Goal: Task Accomplishment & Management: Use online tool/utility

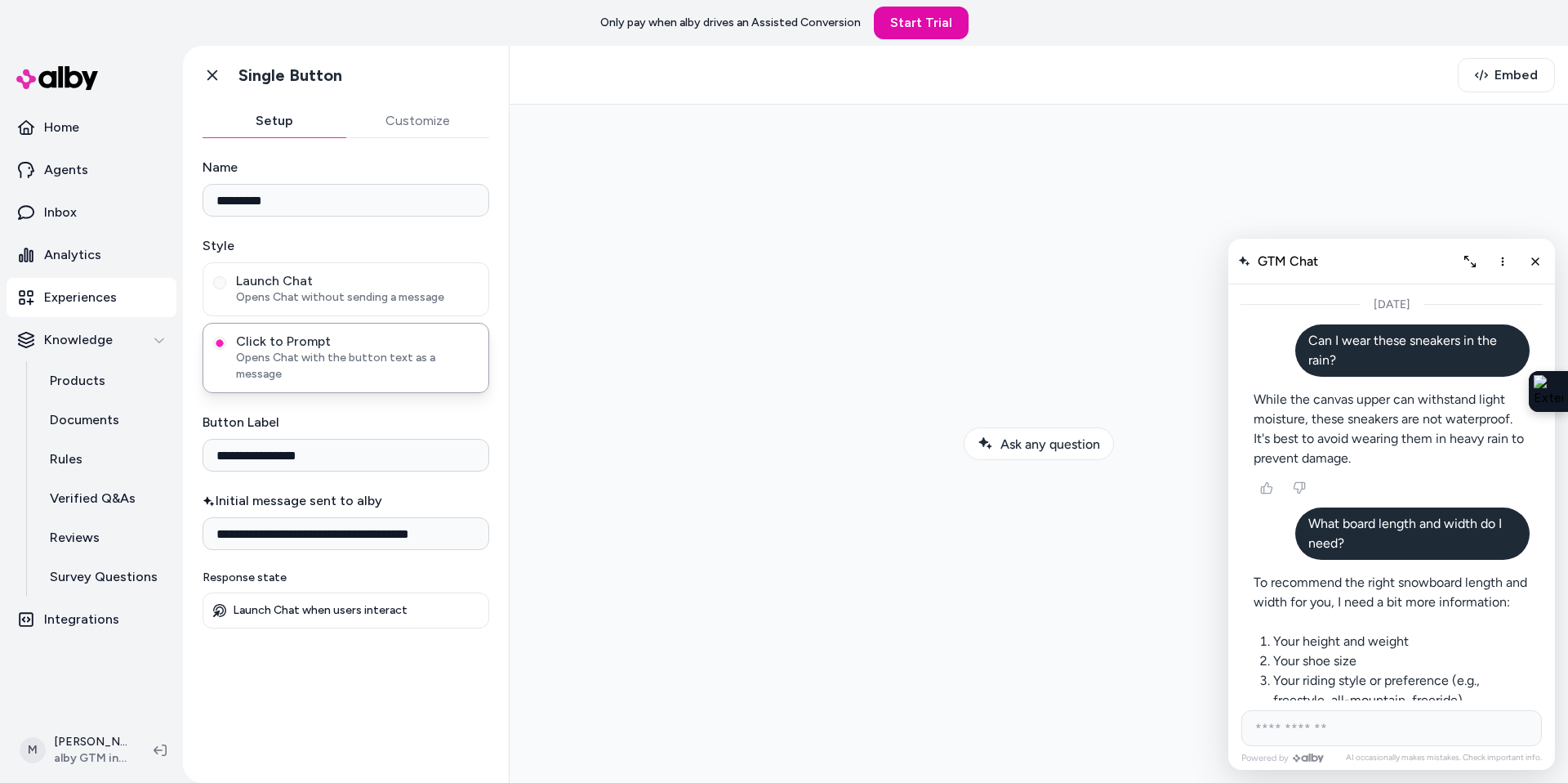
scroll to position [1160, 0]
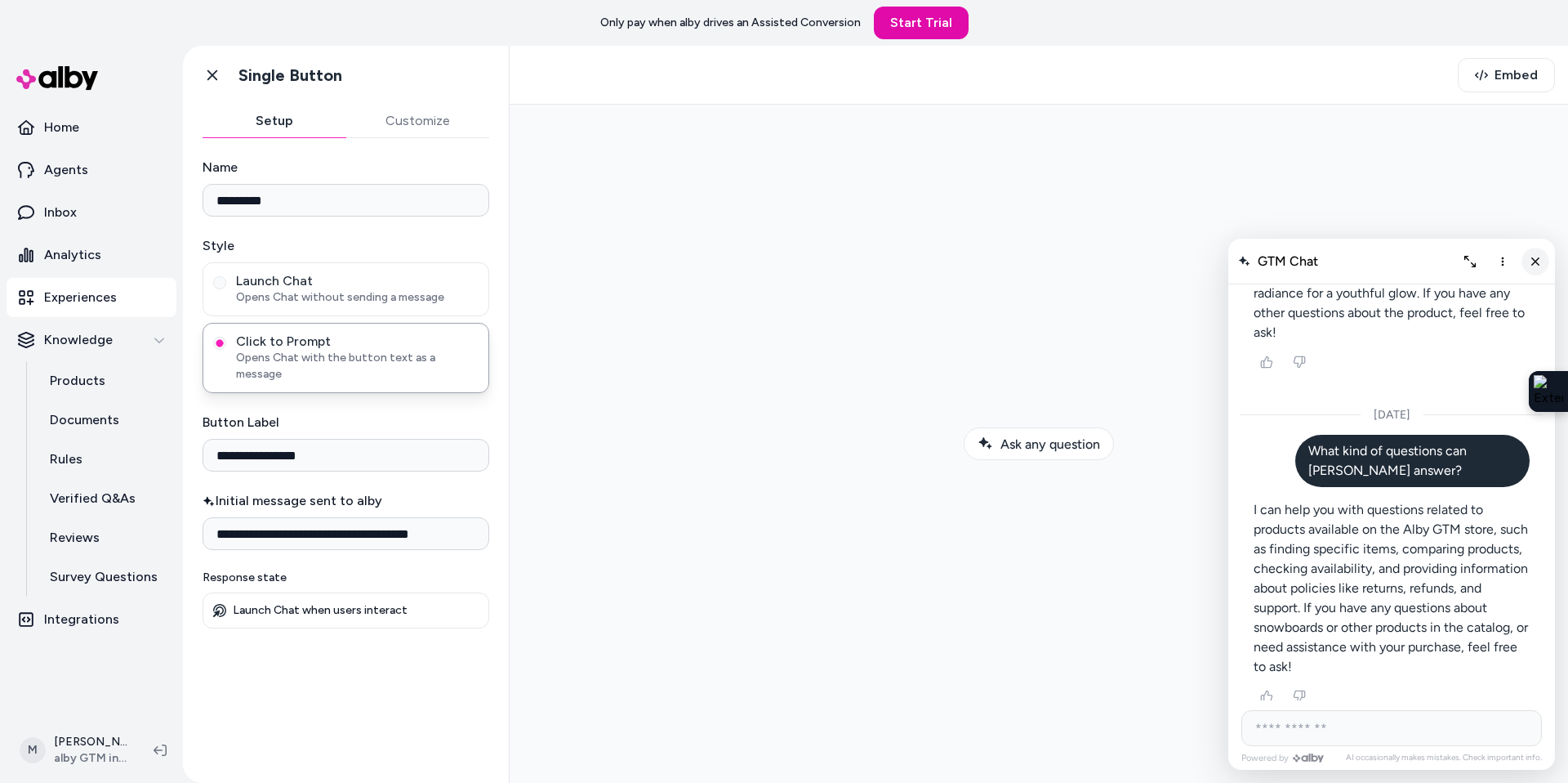
click at [1530, 261] on icon "Close chat" at bounding box center [1535, 261] width 14 height 14
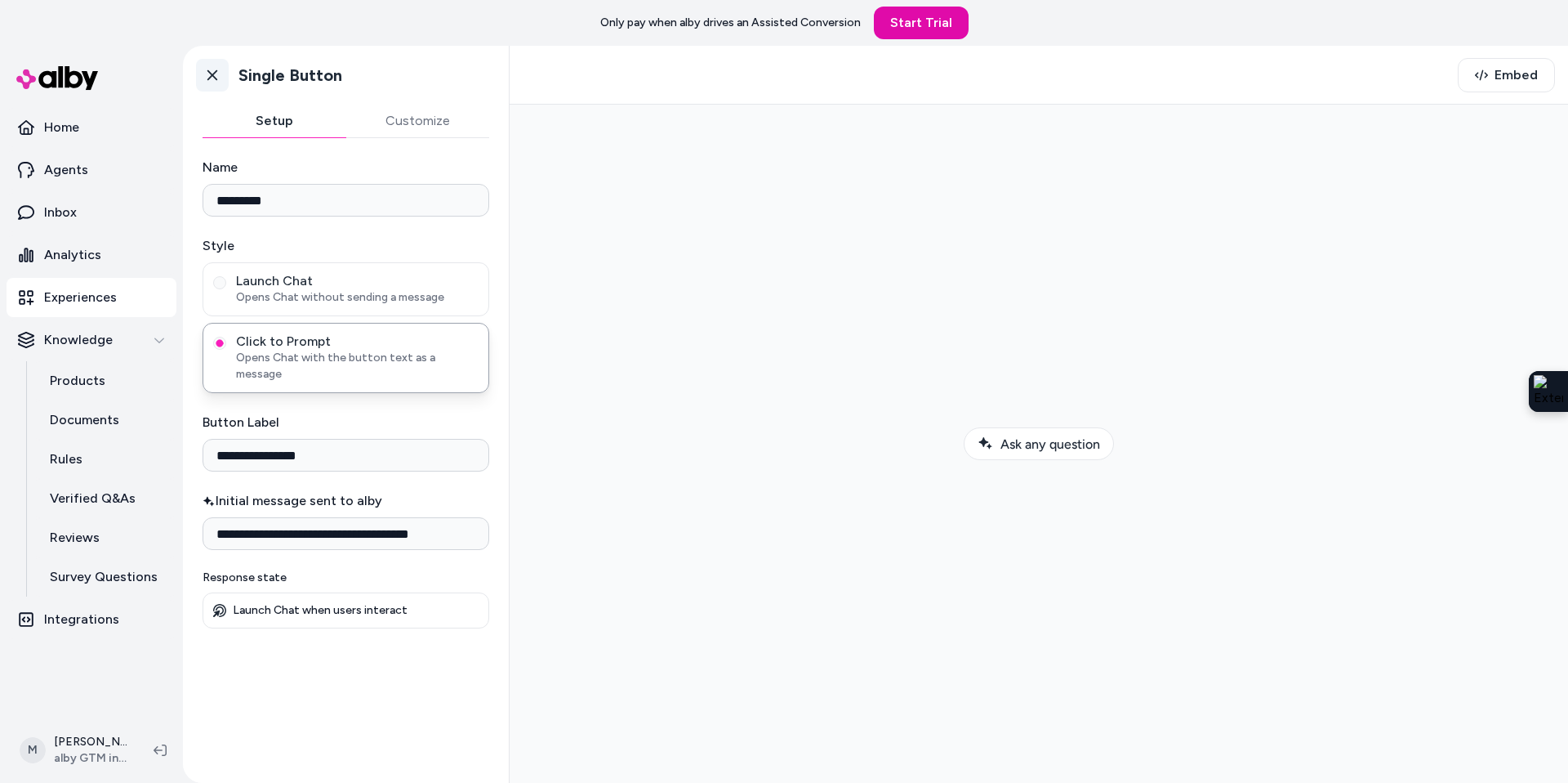
click at [215, 67] on icon at bounding box center [212, 75] width 17 height 17
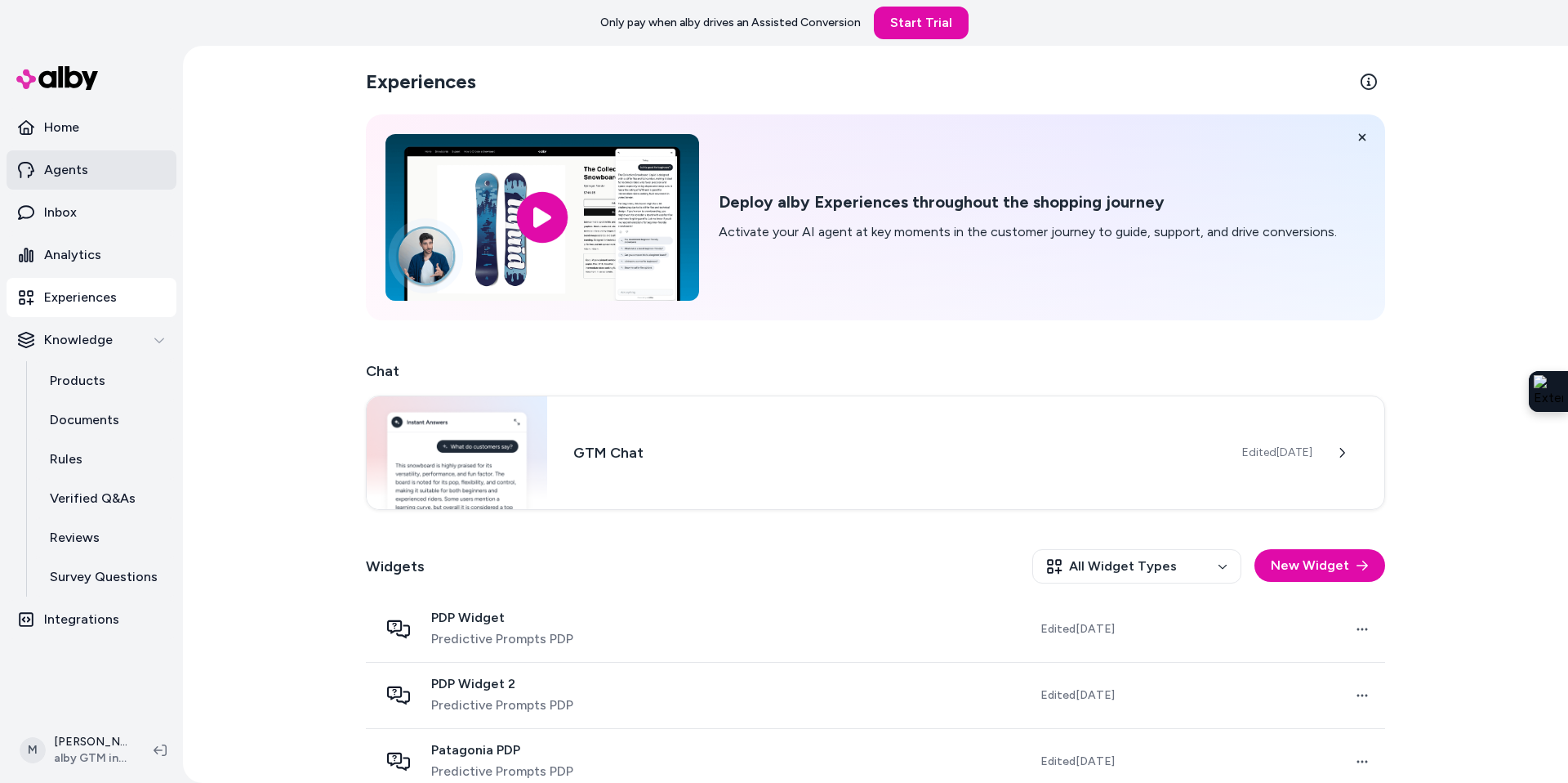
click at [110, 168] on link "Agents" at bounding box center [90, 170] width 170 height 40
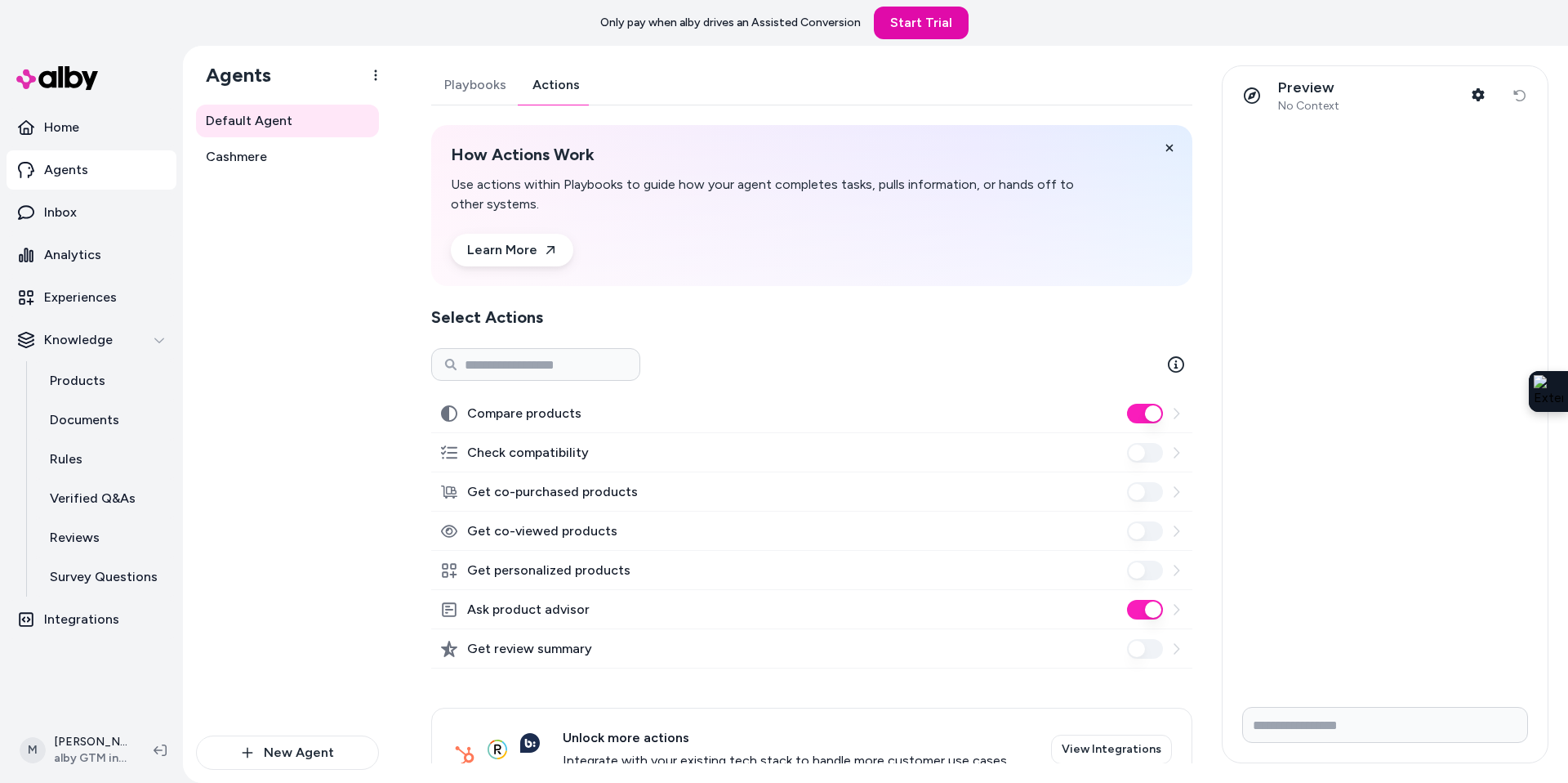
click at [553, 86] on link "Actions" at bounding box center [556, 84] width 74 height 40
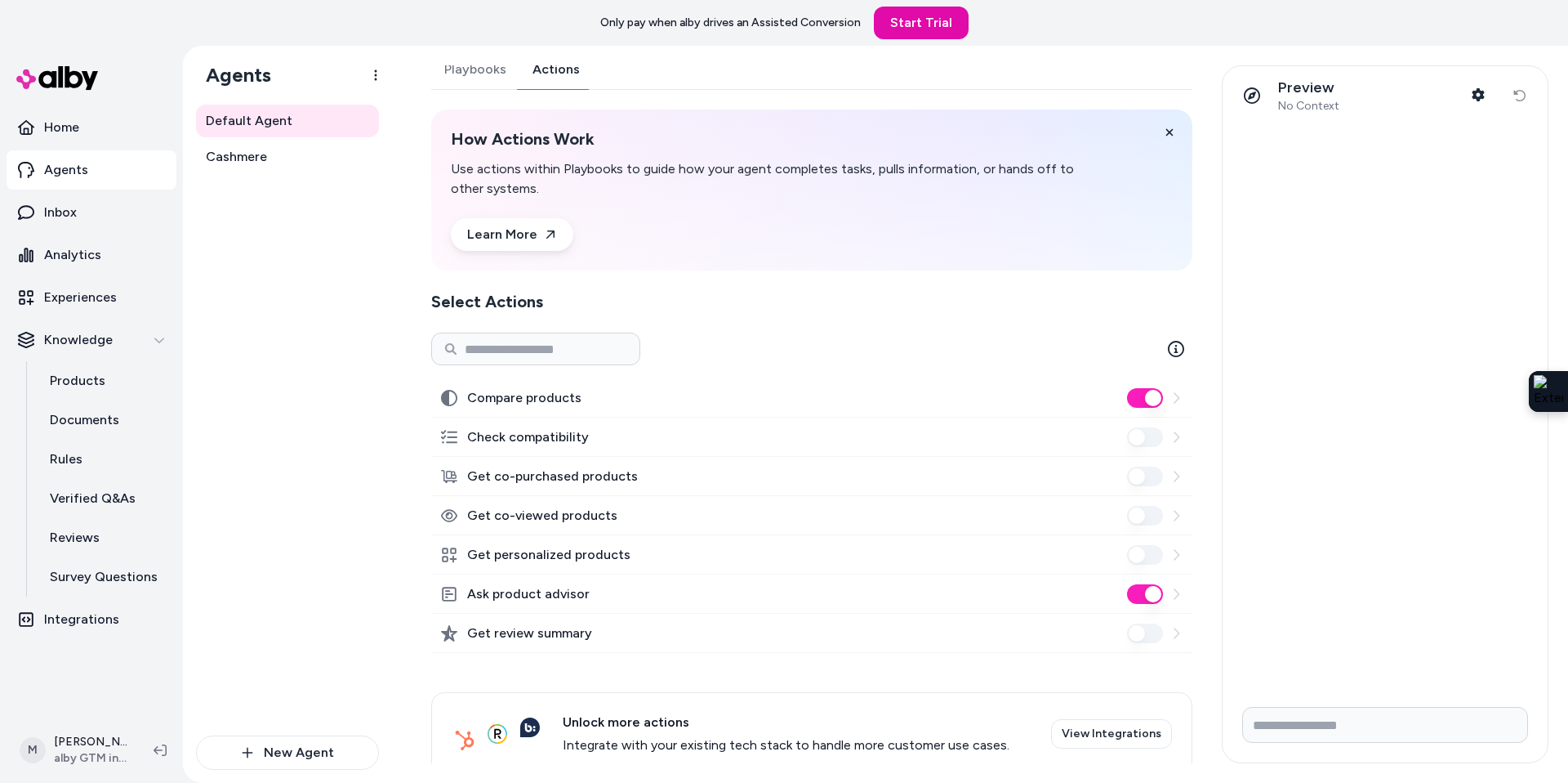
scroll to position [47, 0]
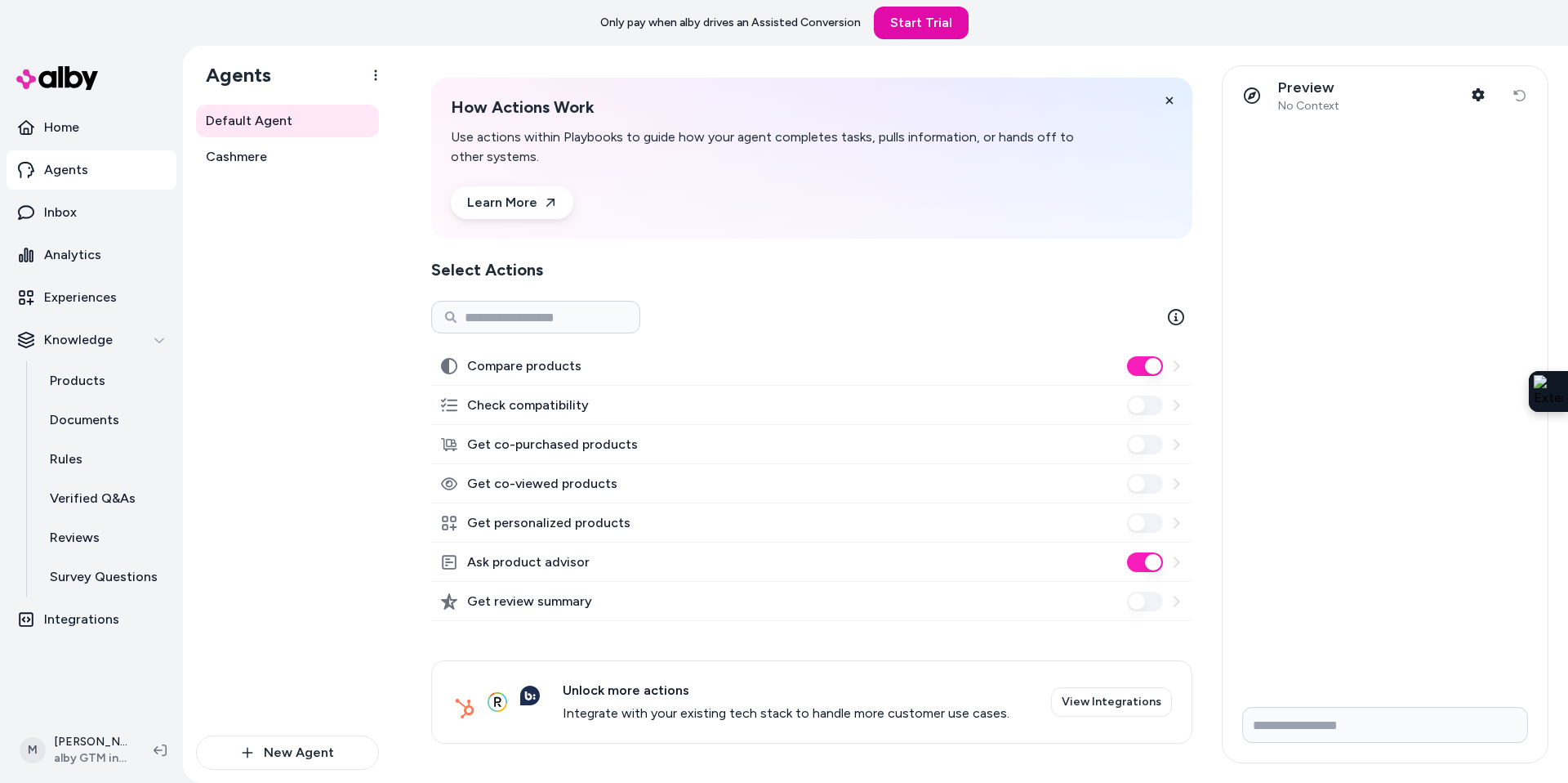
click at [1212, 69] on div "Preview No Context Shopper Context Reset conversation" at bounding box center [1379, 414] width 336 height 698
click at [66, 202] on link "Inbox" at bounding box center [90, 212] width 170 height 40
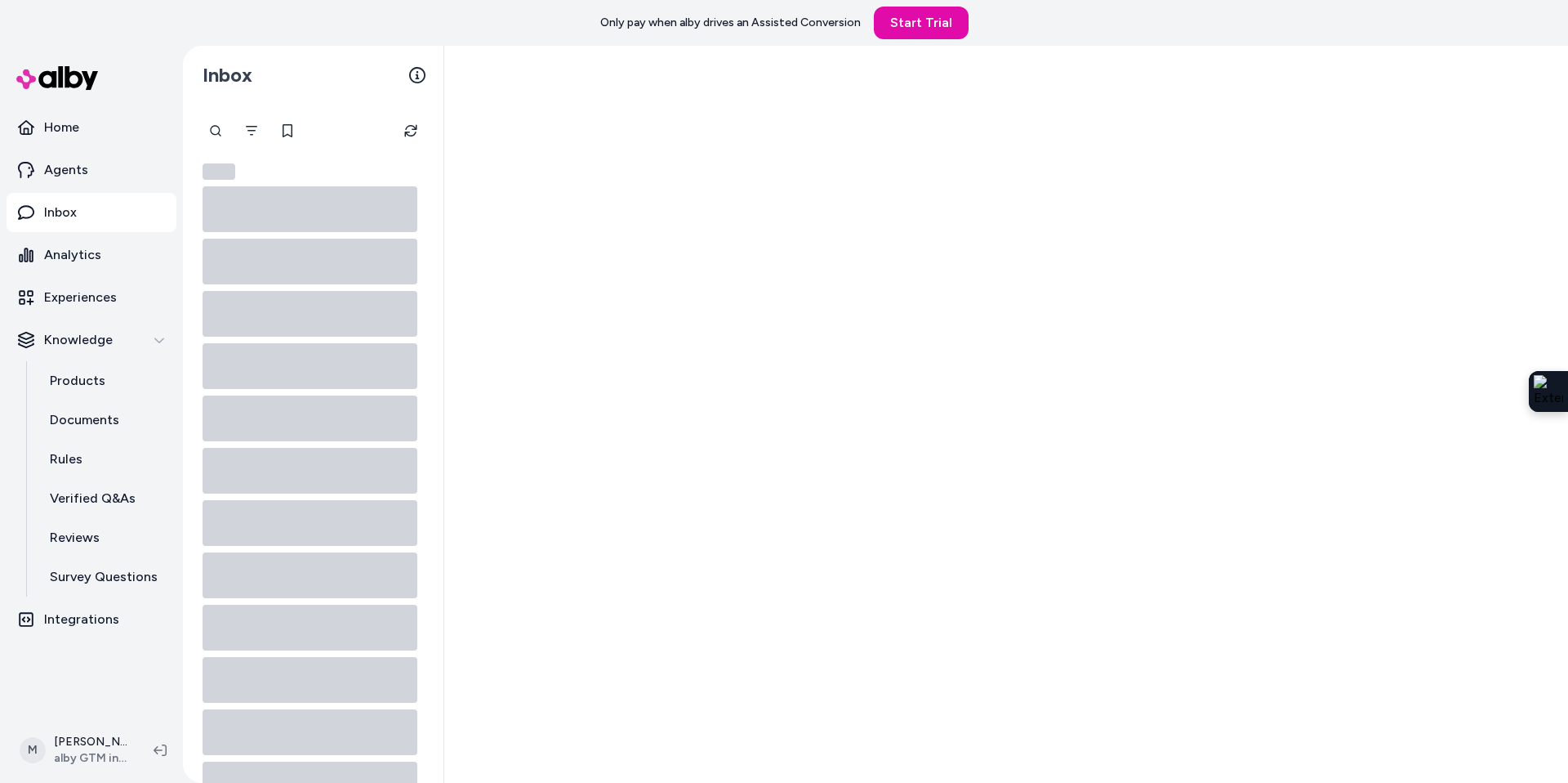
click at [47, 214] on p "Inbox" at bounding box center [60, 213] width 33 height 19
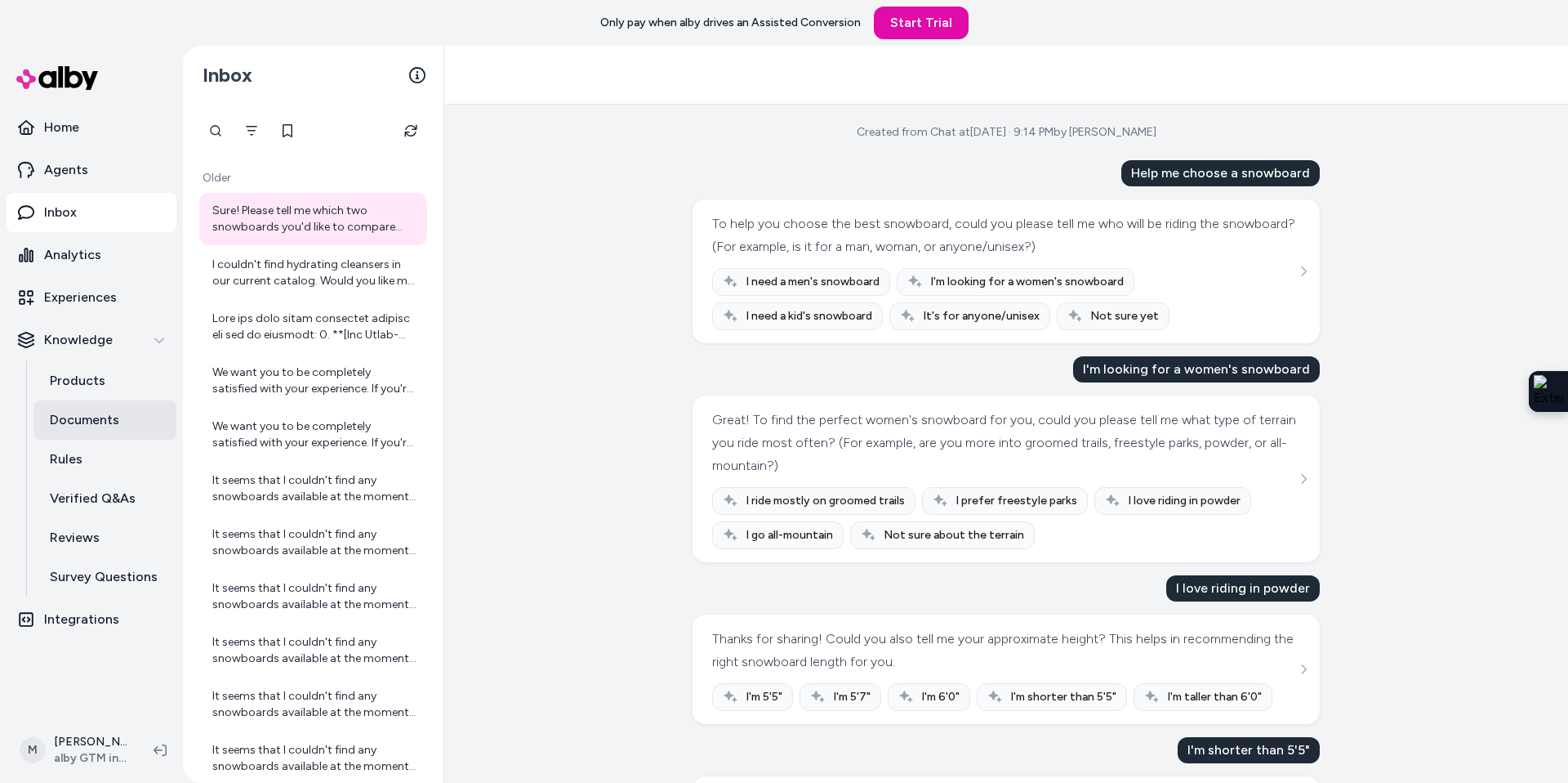
click at [85, 421] on p "Documents" at bounding box center [84, 420] width 69 height 19
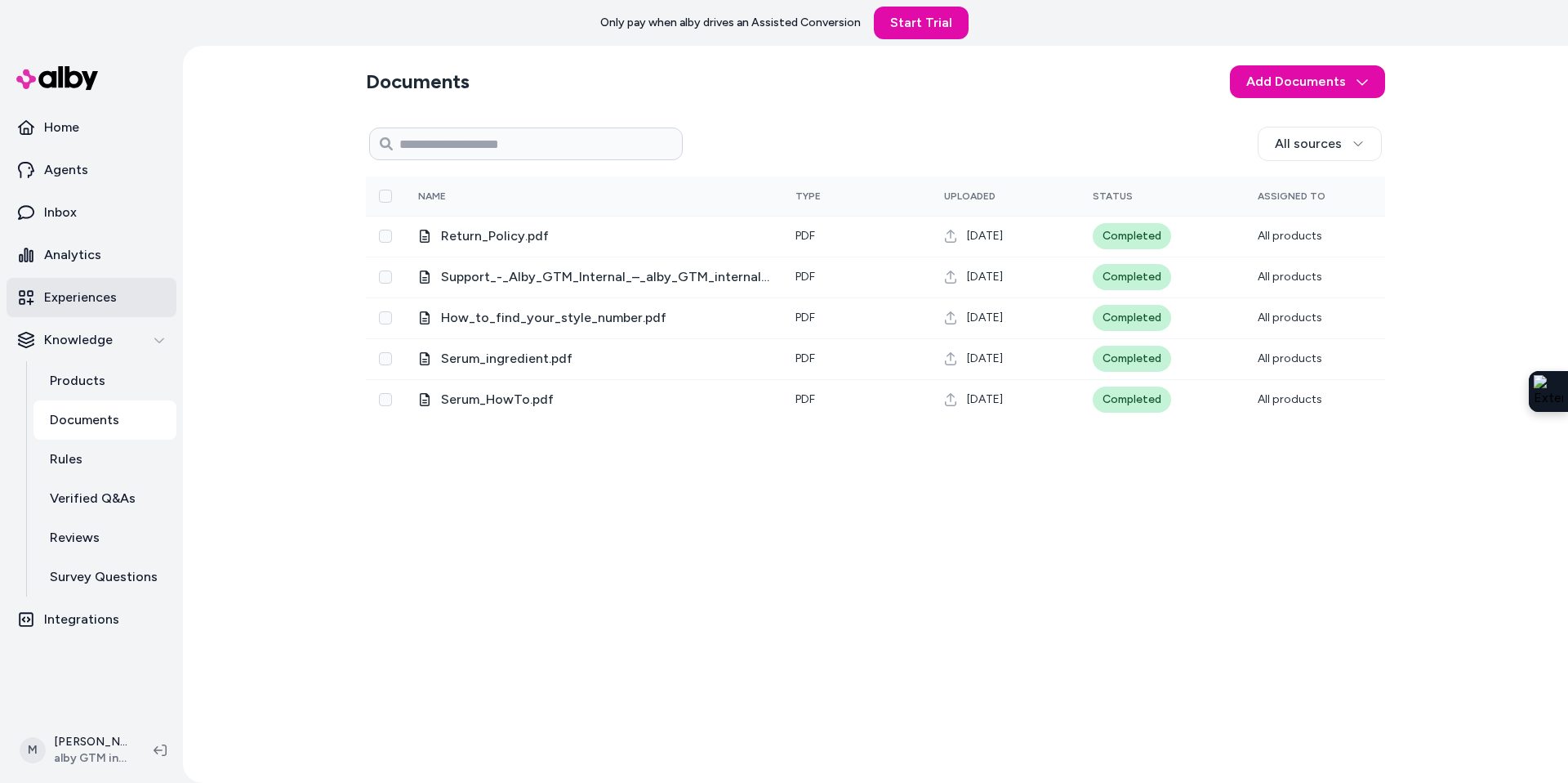
click at [91, 293] on p "Experiences" at bounding box center [80, 297] width 73 height 19
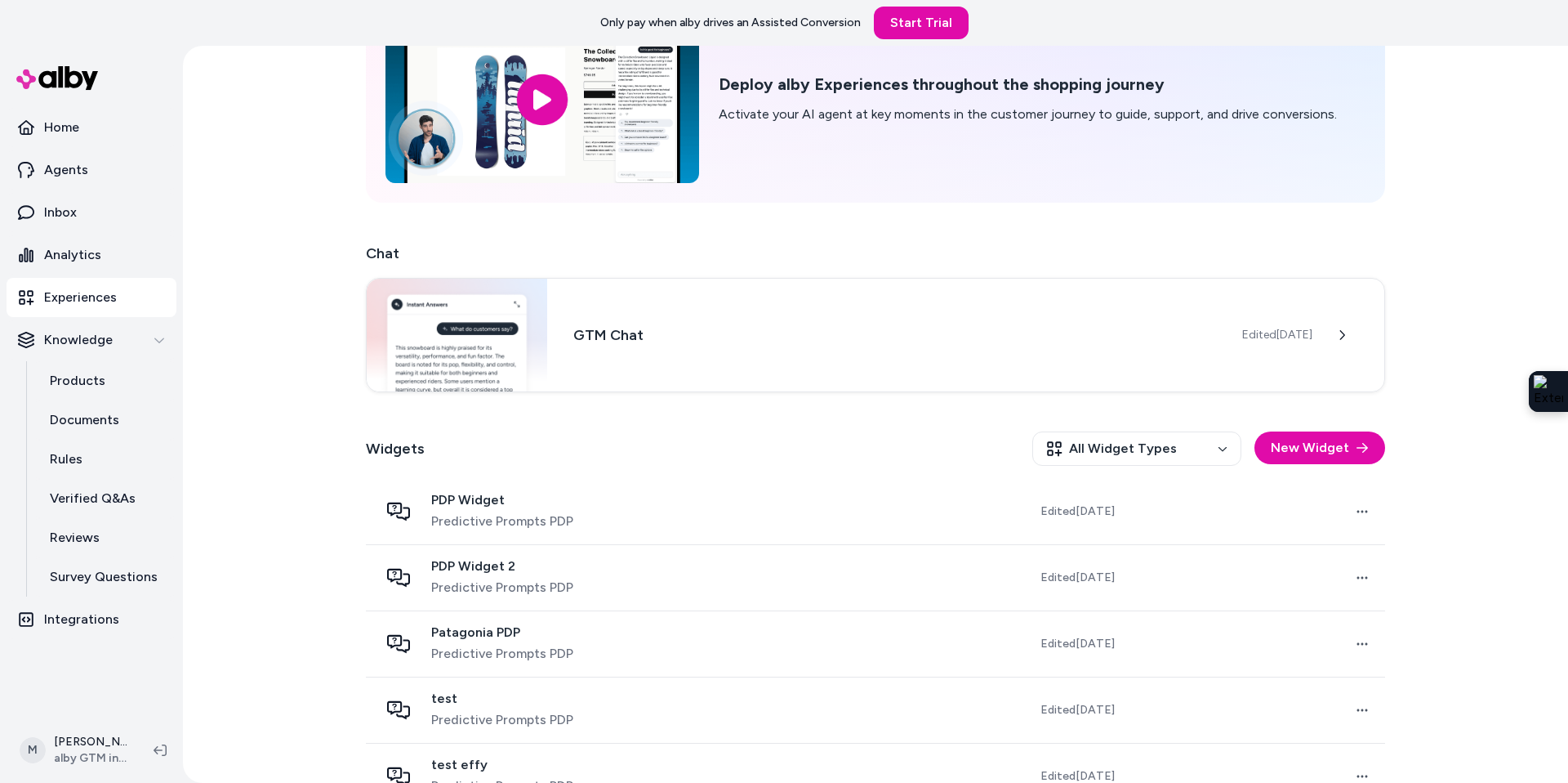
scroll to position [162, 0]
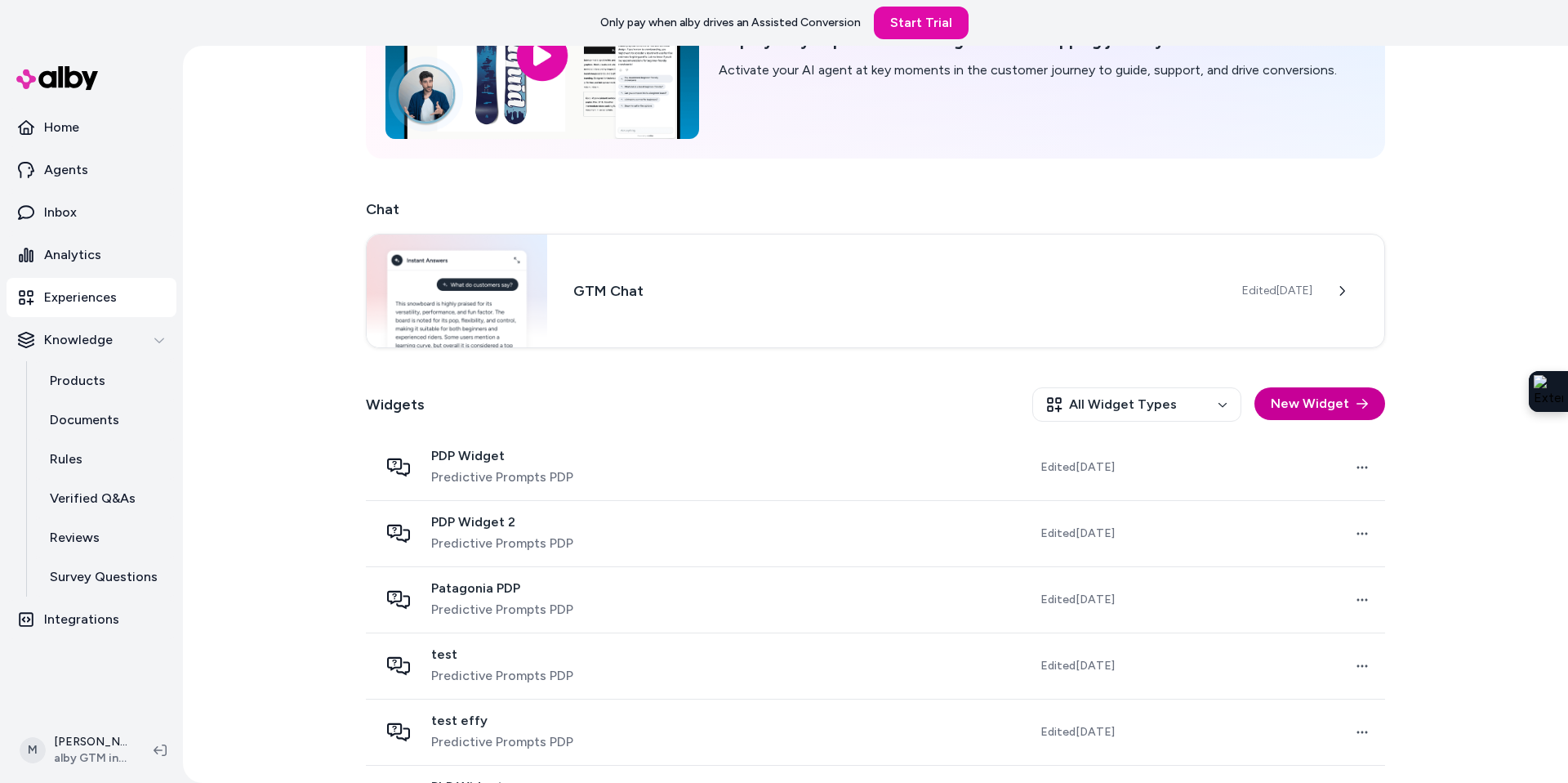
click at [1329, 407] on button "New Widget" at bounding box center [1319, 403] width 131 height 33
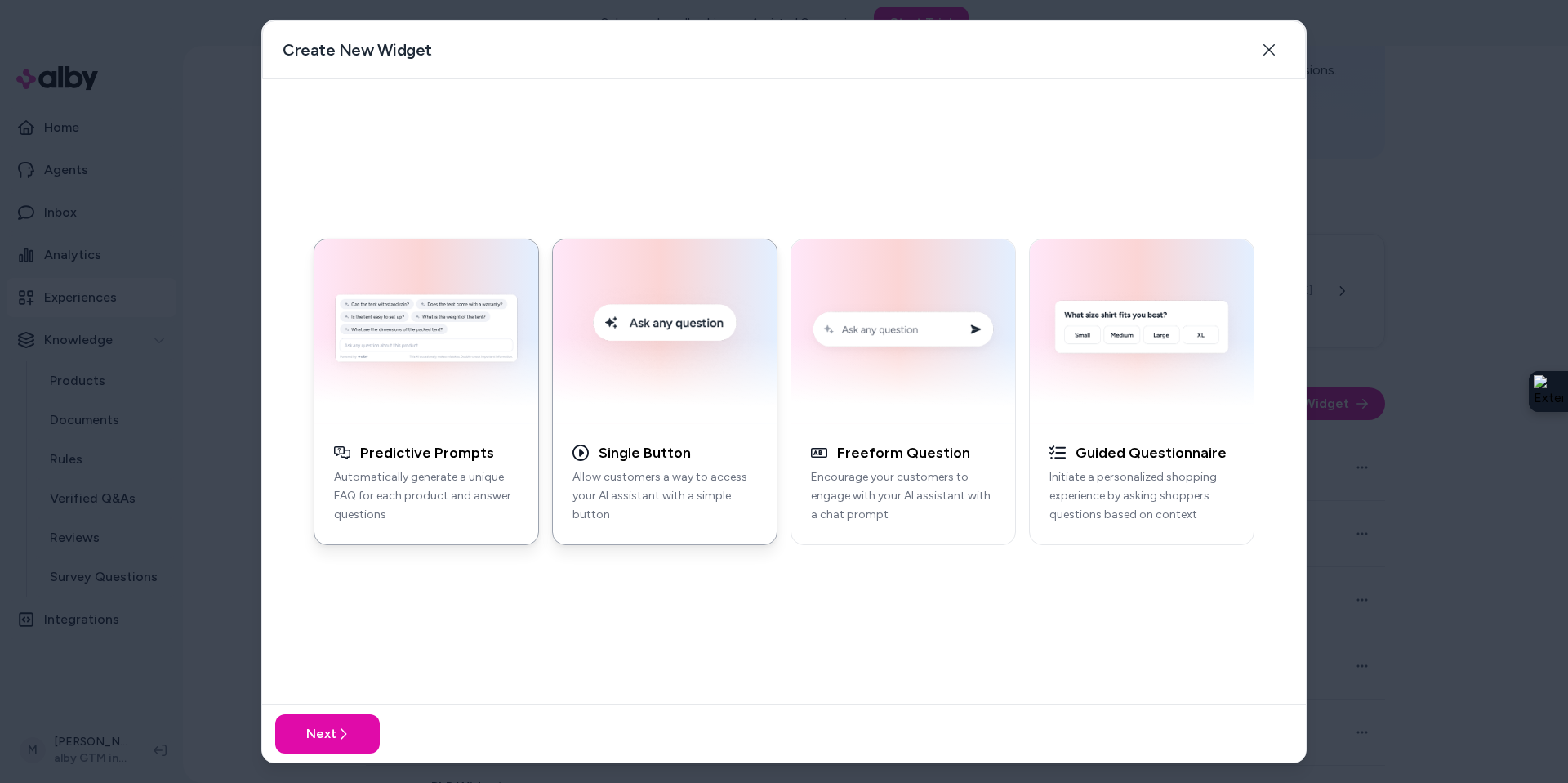
click at [660, 379] on img "button" at bounding box center [664, 332] width 204 height 165
click at [327, 741] on button "Next" at bounding box center [327, 733] width 105 height 40
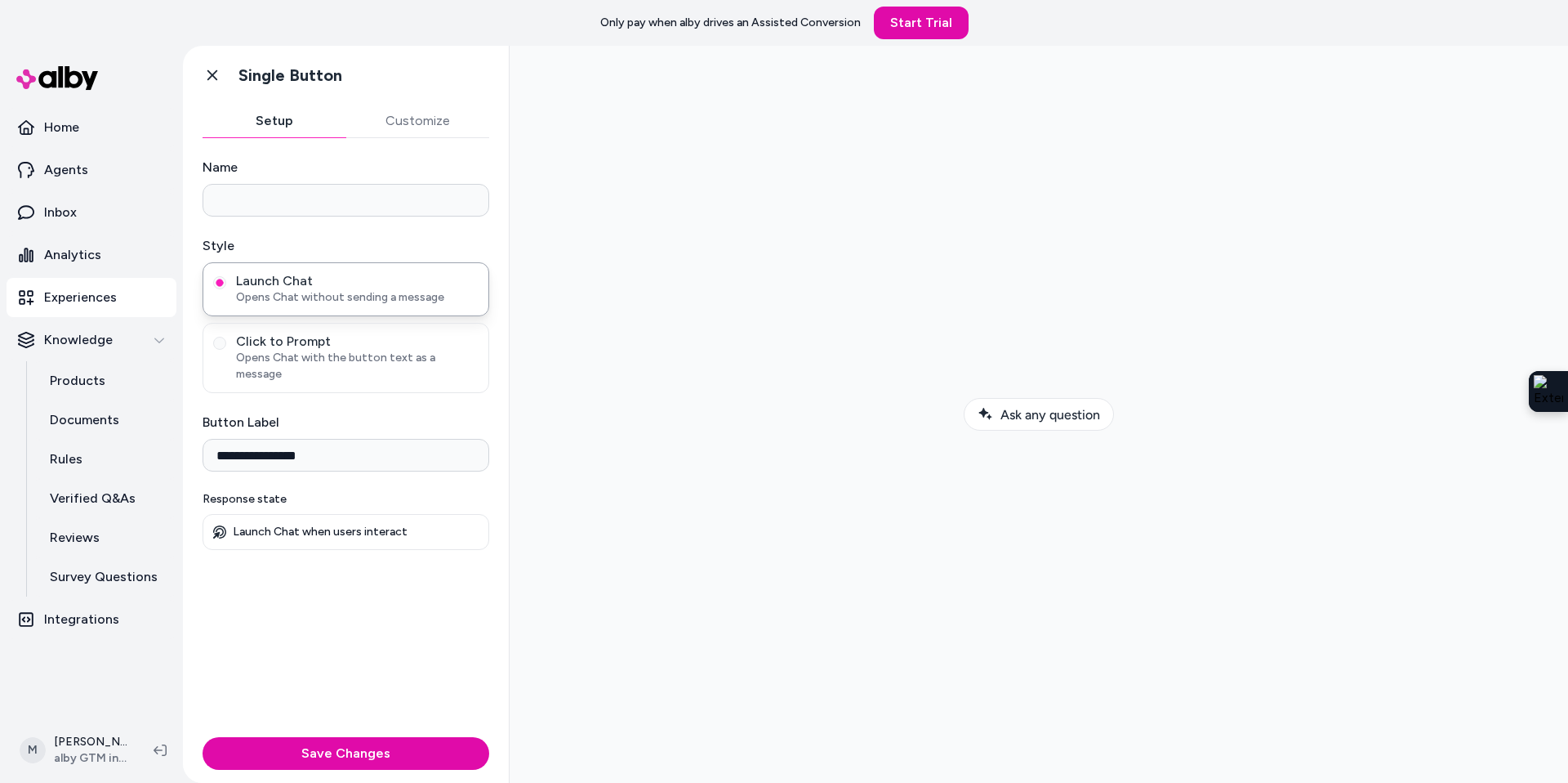
click at [402, 120] on button "Customize" at bounding box center [418, 120] width 144 height 33
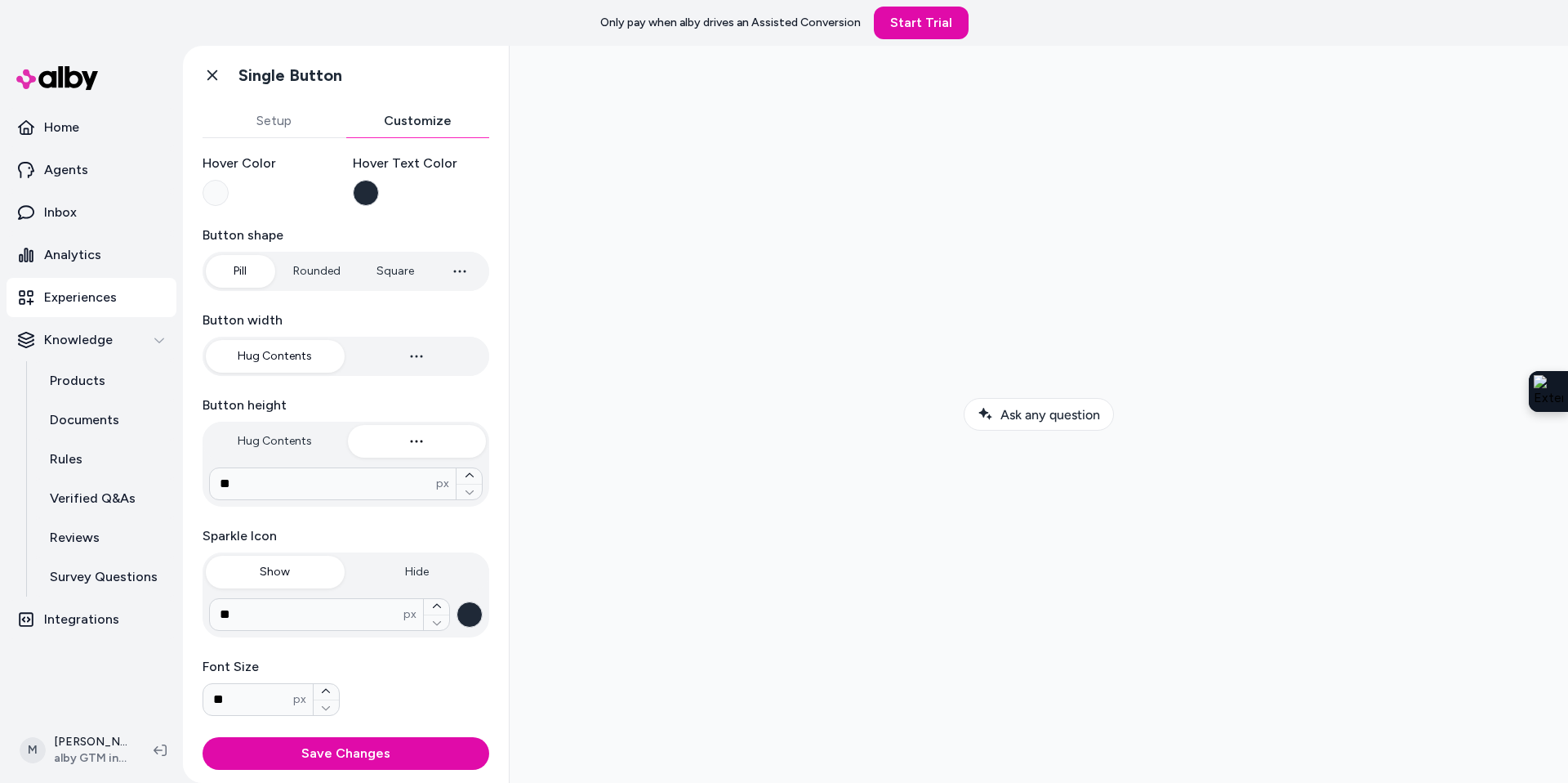
scroll to position [38, 0]
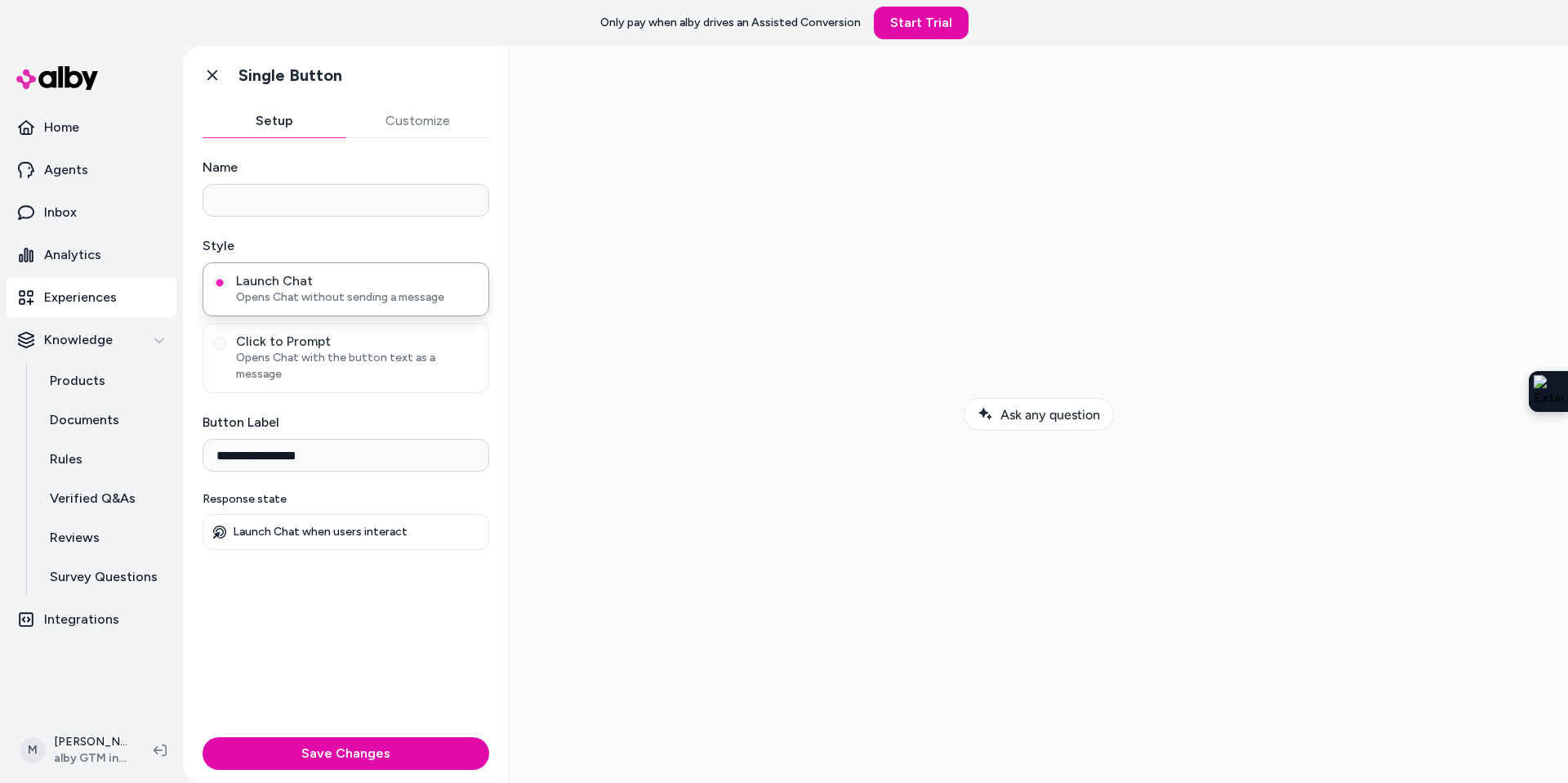
click at [269, 122] on button "Setup" at bounding box center [275, 120] width 144 height 33
click at [246, 206] on input "Name" at bounding box center [346, 199] width 286 height 33
type input "********"
click at [249, 439] on input "**********" at bounding box center [346, 454] width 286 height 33
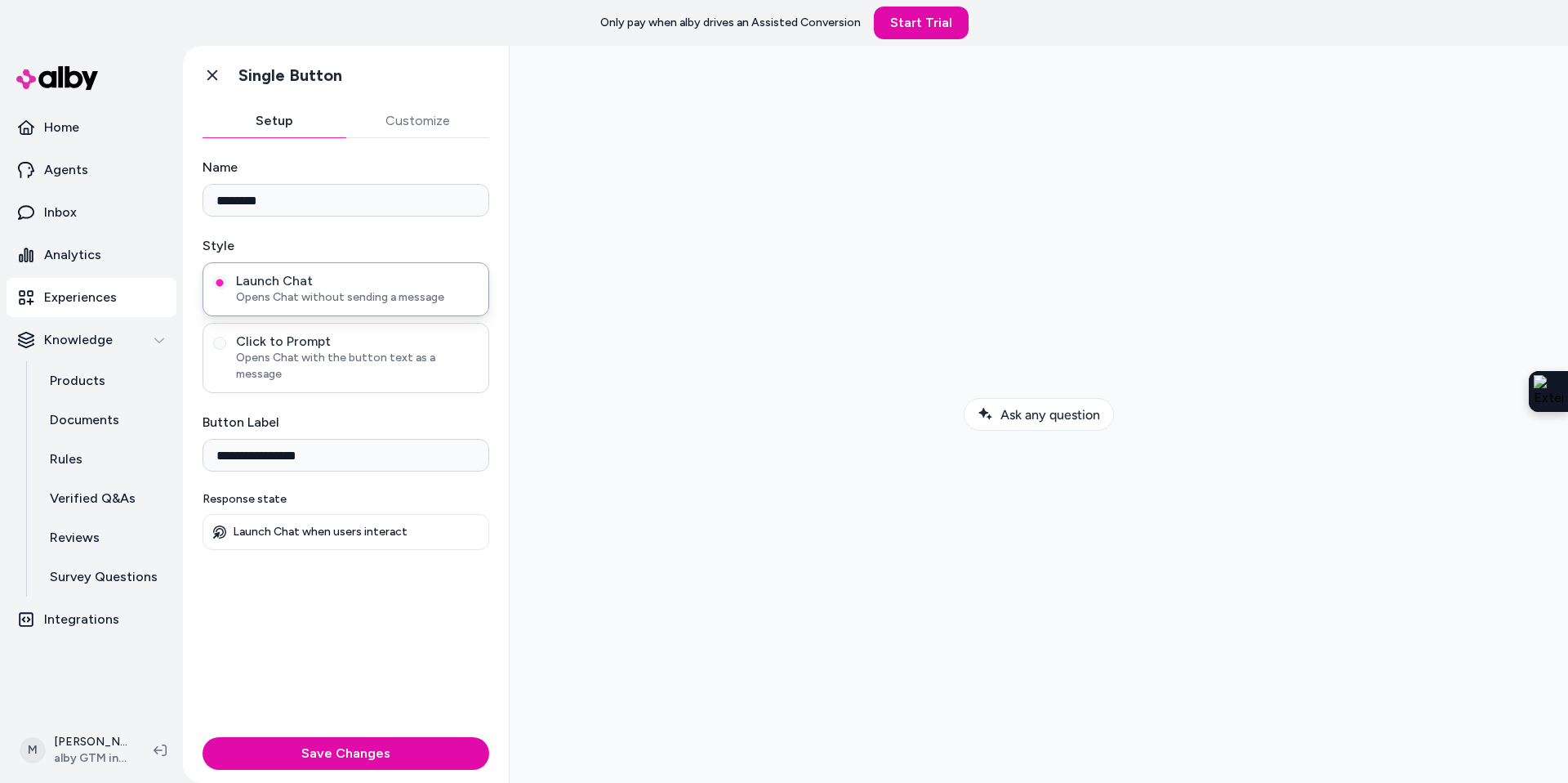
click at [317, 338] on span "Click to Prompt" at bounding box center [358, 341] width 242 height 17
click at [226, 338] on button "Click to Prompt Opens Chat with the button text as a message" at bounding box center [220, 343] width 13 height 13
click at [305, 286] on span "Launch Chat" at bounding box center [358, 280] width 242 height 17
click at [226, 286] on button "Launch Chat Opens Chat without sending a message" at bounding box center [220, 282] width 13 height 13
click at [283, 371] on div "Click to Prompt Opens Chat with the button text as a message" at bounding box center [346, 358] width 286 height 70
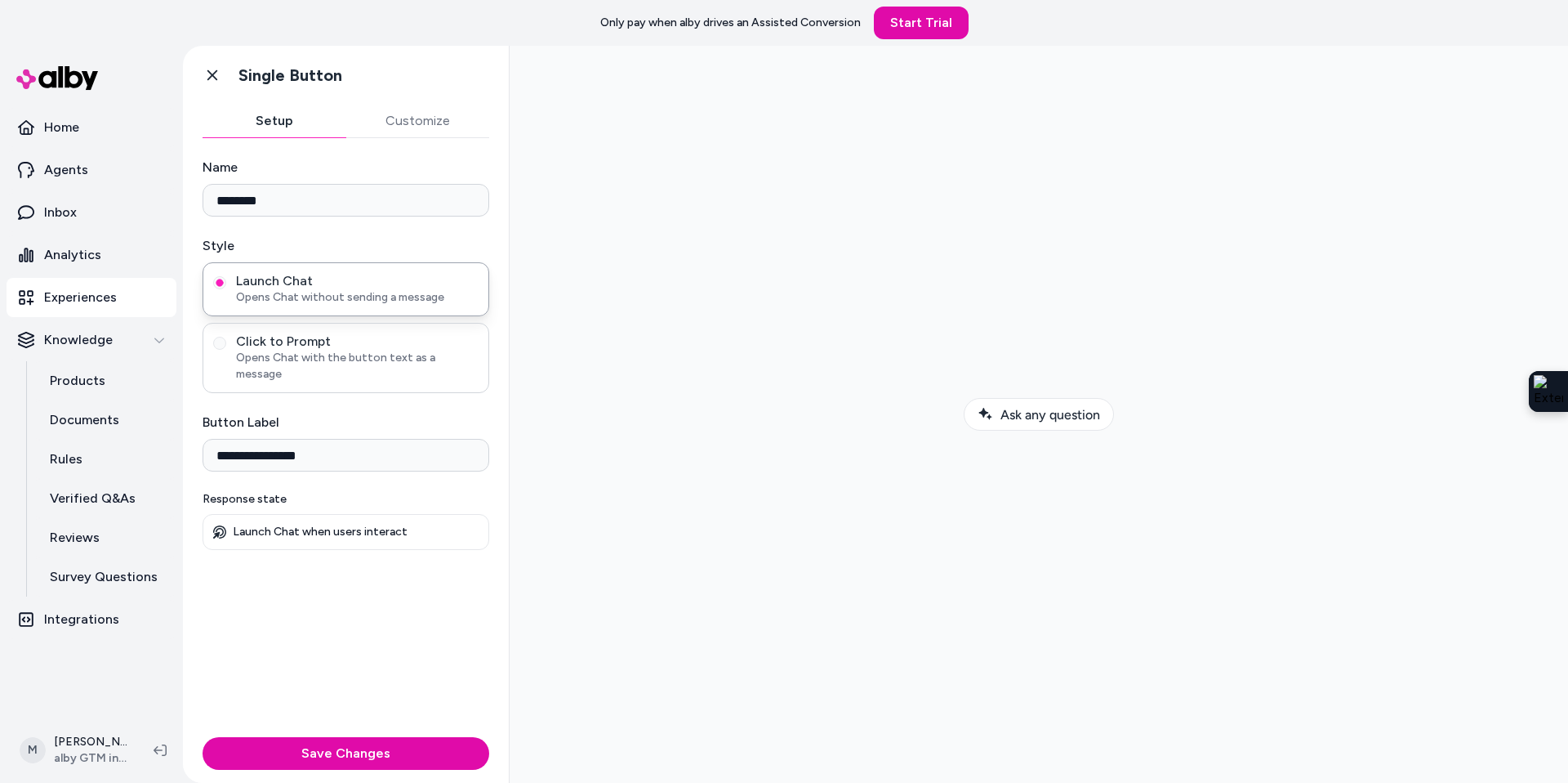
click at [288, 355] on span "Opens Chat with the button text as a message" at bounding box center [358, 366] width 242 height 33
click at [226, 350] on button "Click to Prompt Opens Chat with the button text as a message" at bounding box center [220, 343] width 13 height 13
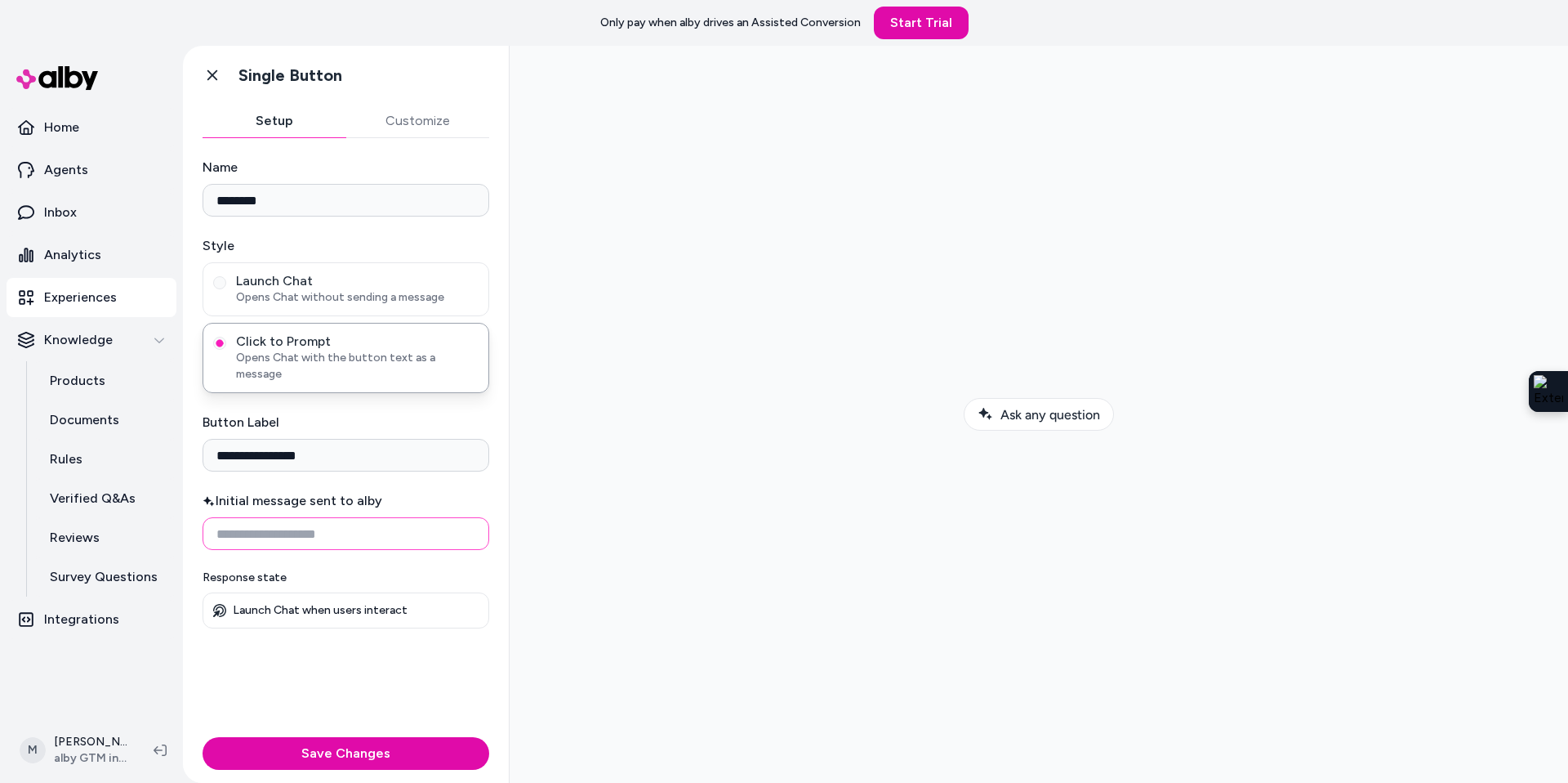
click at [266, 518] on input "Initial message sent to alby" at bounding box center [346, 533] width 286 height 33
click at [234, 521] on input "Initial message sent to alby" at bounding box center [346, 533] width 286 height 33
click at [69, 456] on p "Rules" at bounding box center [66, 459] width 33 height 19
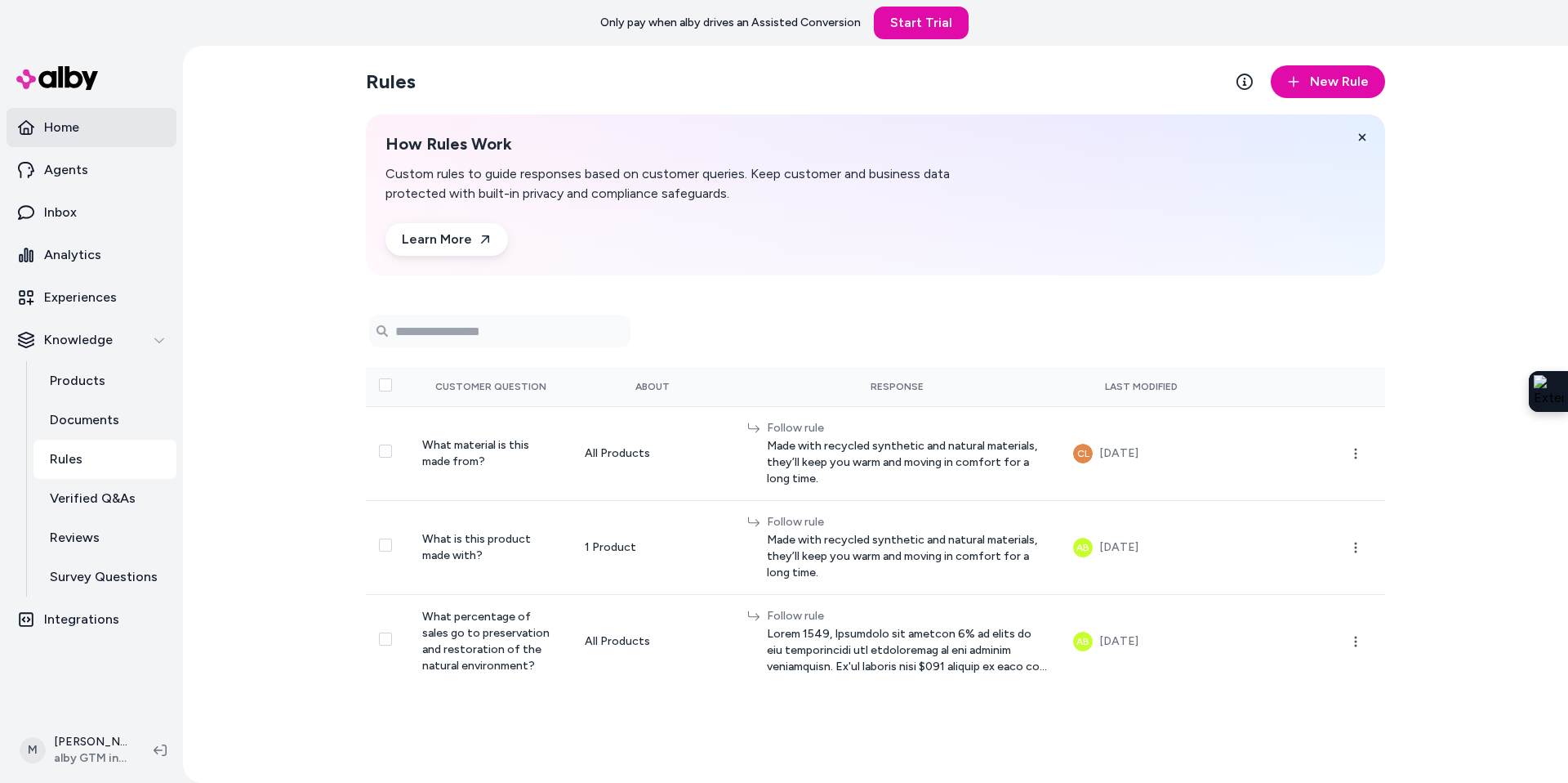
click at [88, 144] on link "Home" at bounding box center [90, 127] width 170 height 40
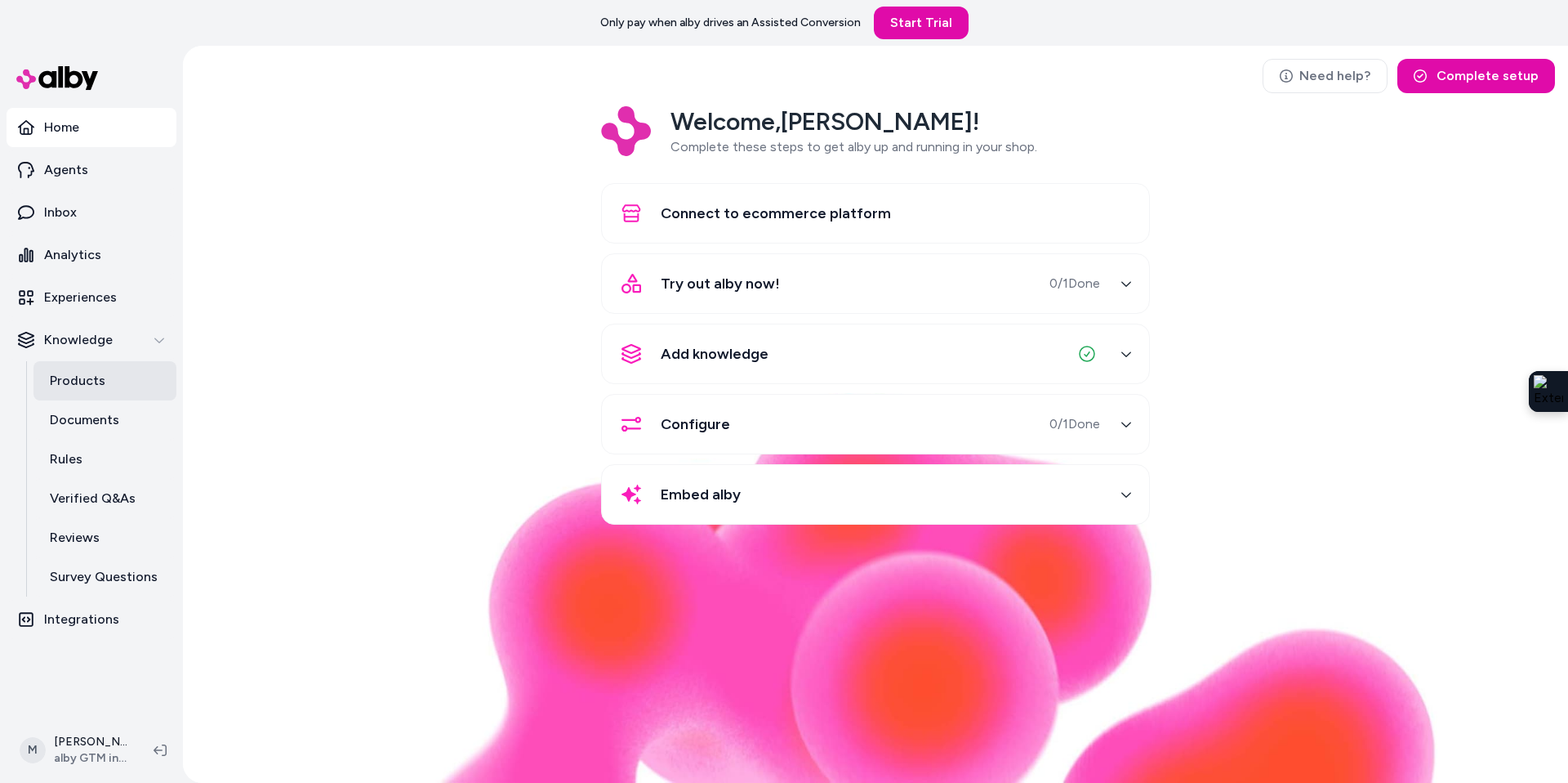
click at [86, 375] on p "Products" at bounding box center [77, 381] width 55 height 19
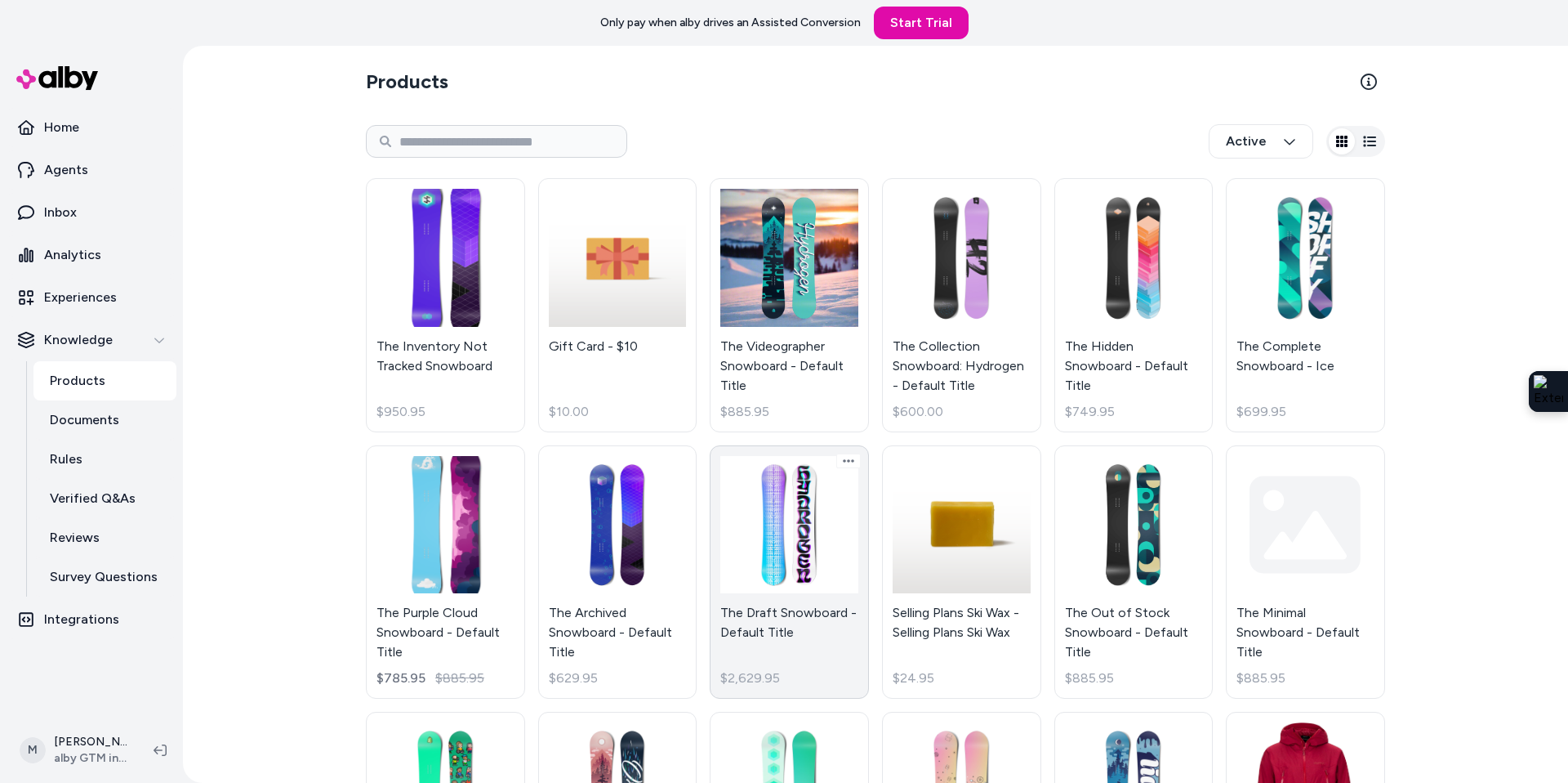
click at [804, 578] on link "The Draft Snowboard - Default Title $2,629.95" at bounding box center [789, 572] width 159 height 254
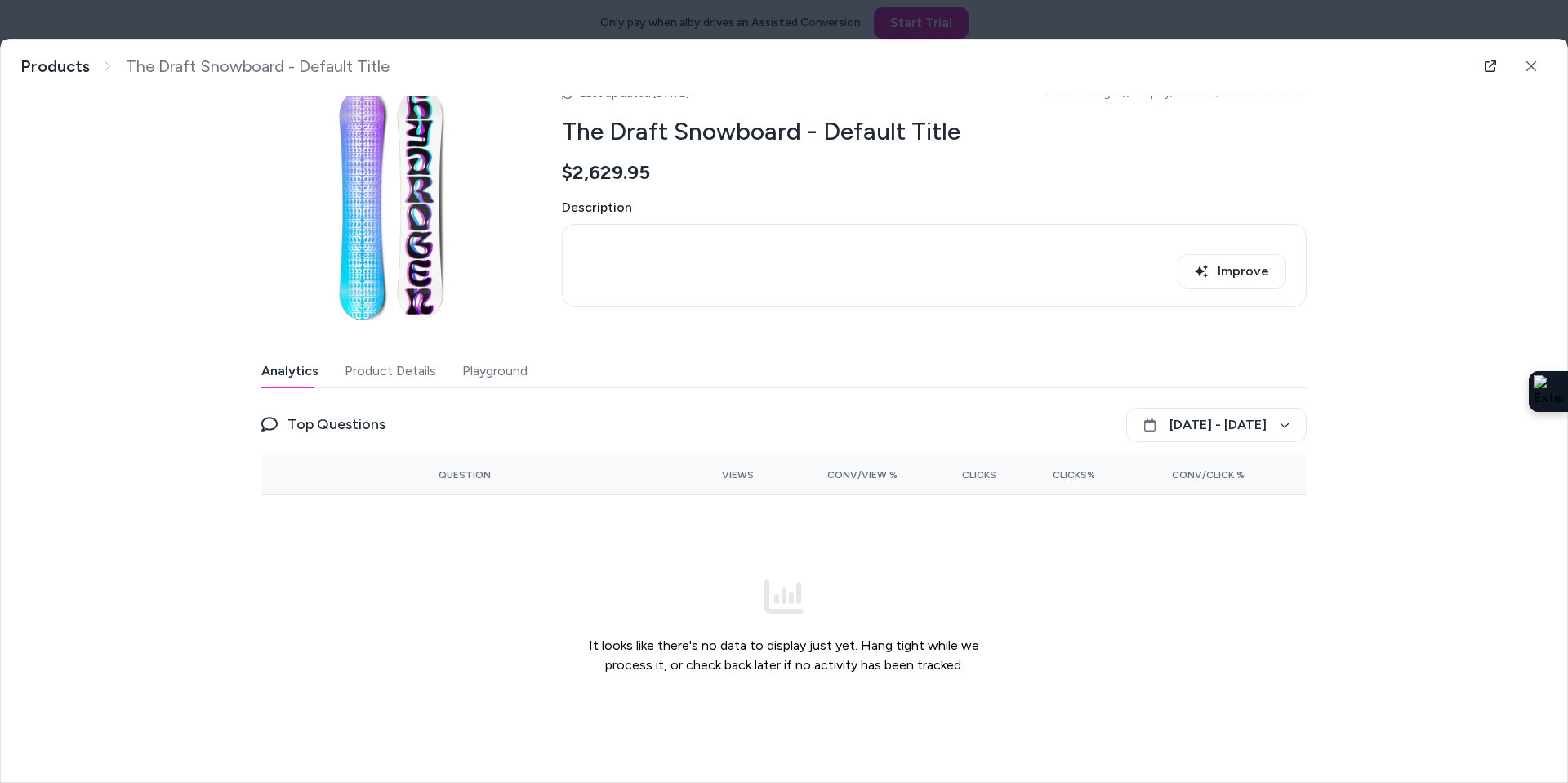
scroll to position [46, 0]
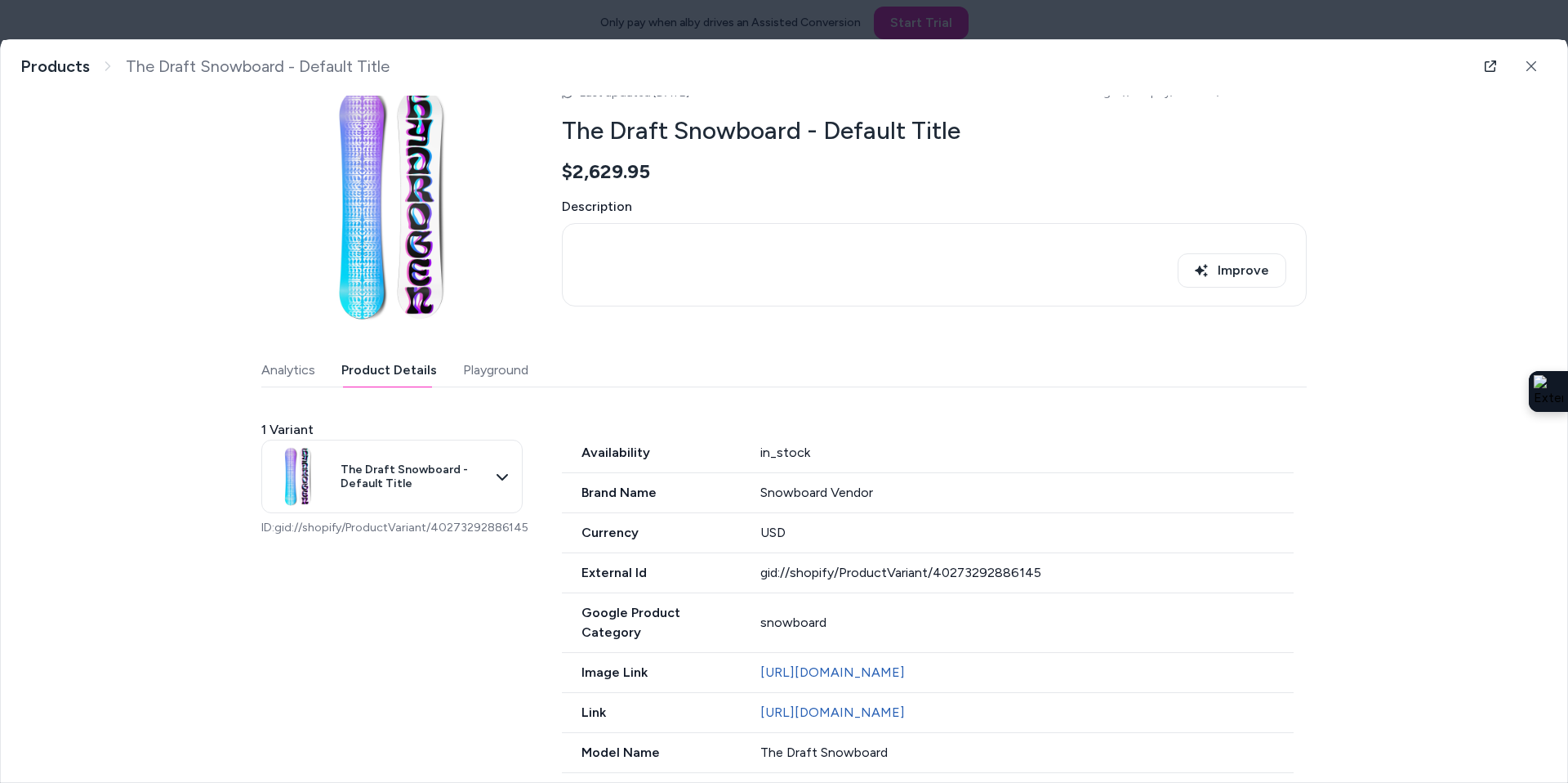
click at [363, 376] on button "Product Details" at bounding box center [389, 370] width 96 height 33
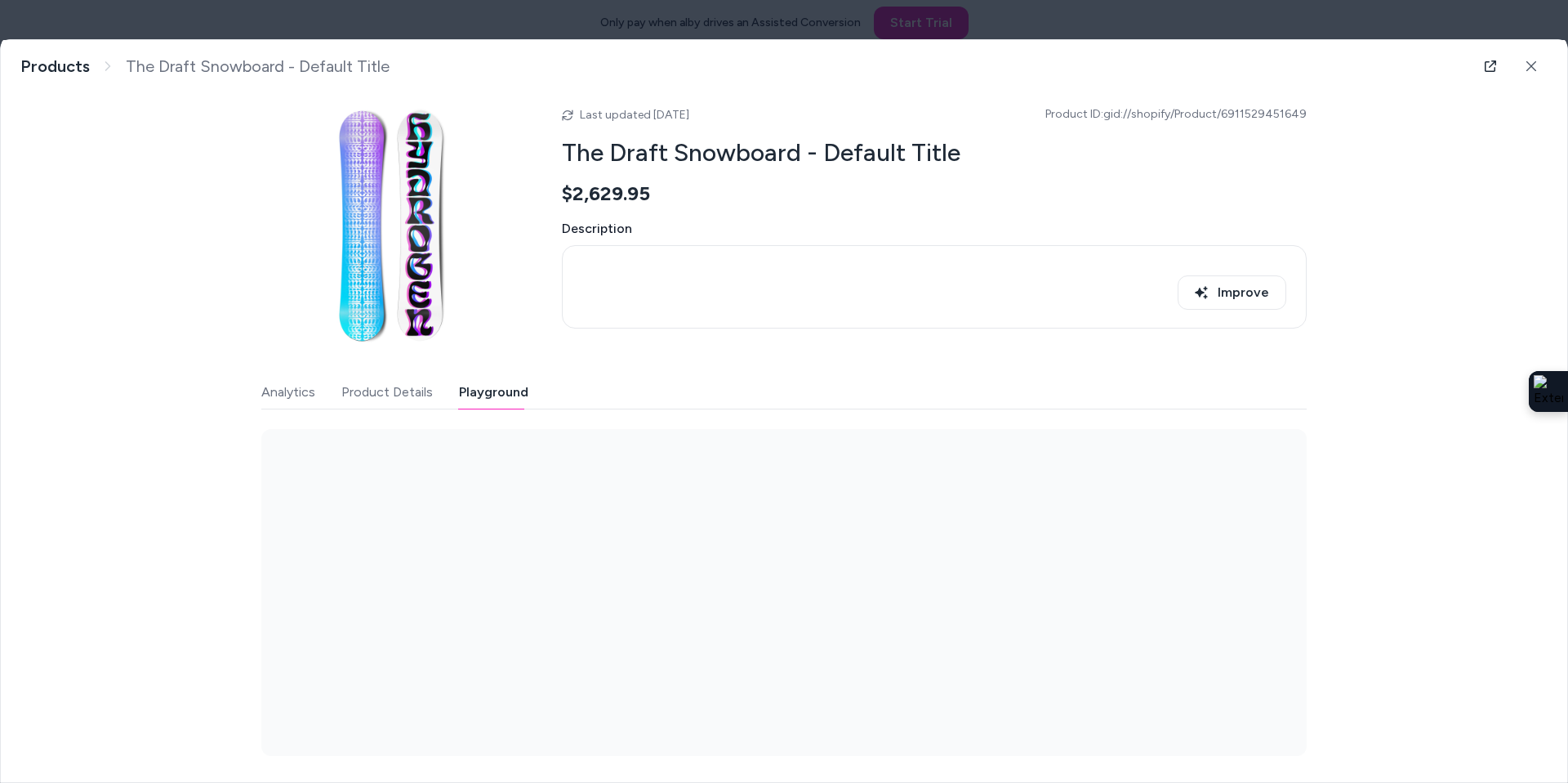
scroll to position [24, 0]
click at [501, 372] on div "Last updated [DATE] Product ID: gid://shopify/Product/6911529451649 The Draft S…" at bounding box center [784, 416] width 1045 height 680
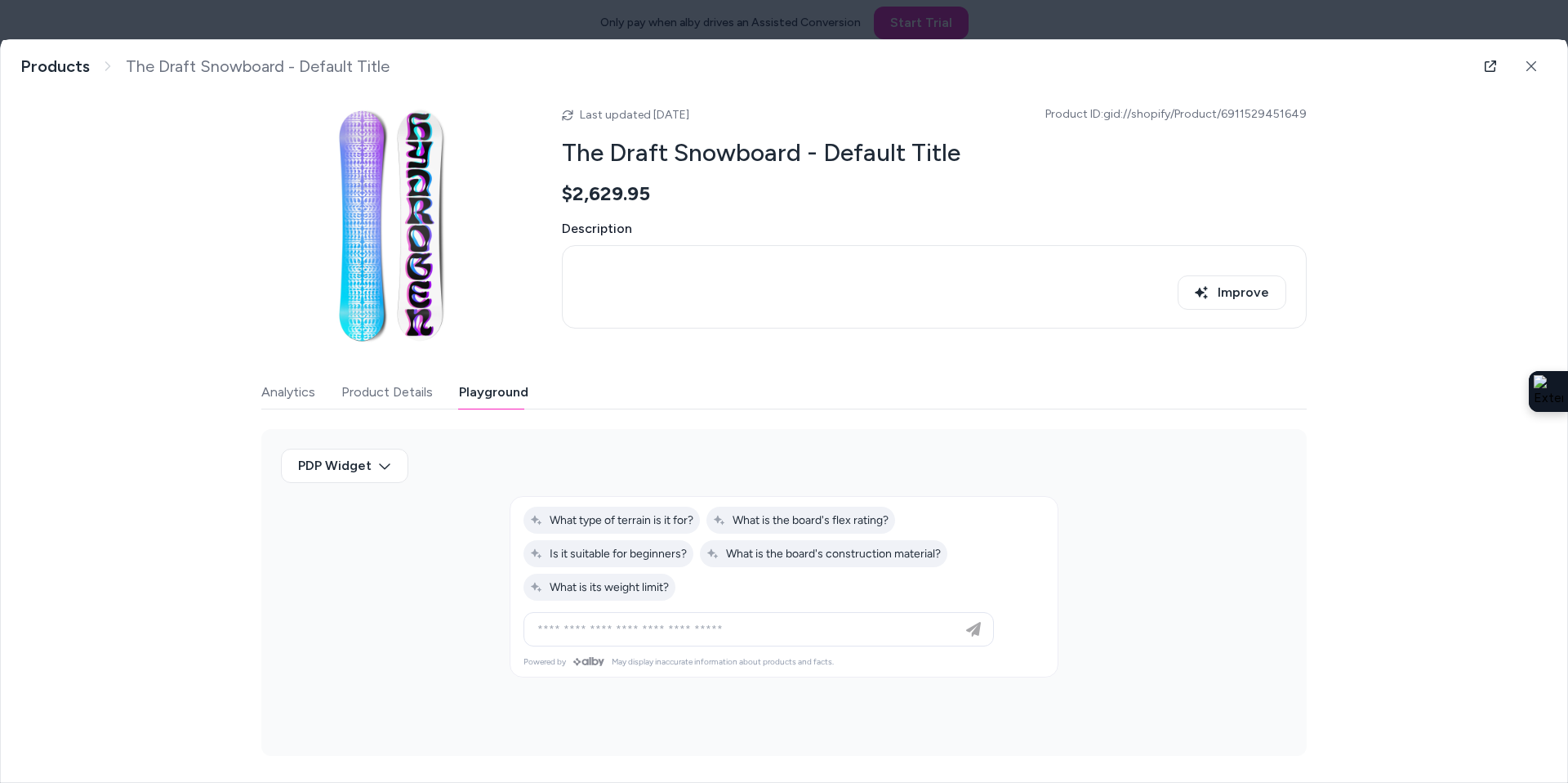
scroll to position [23, 0]
click at [383, 397] on button "Product Details" at bounding box center [387, 393] width 91 height 33
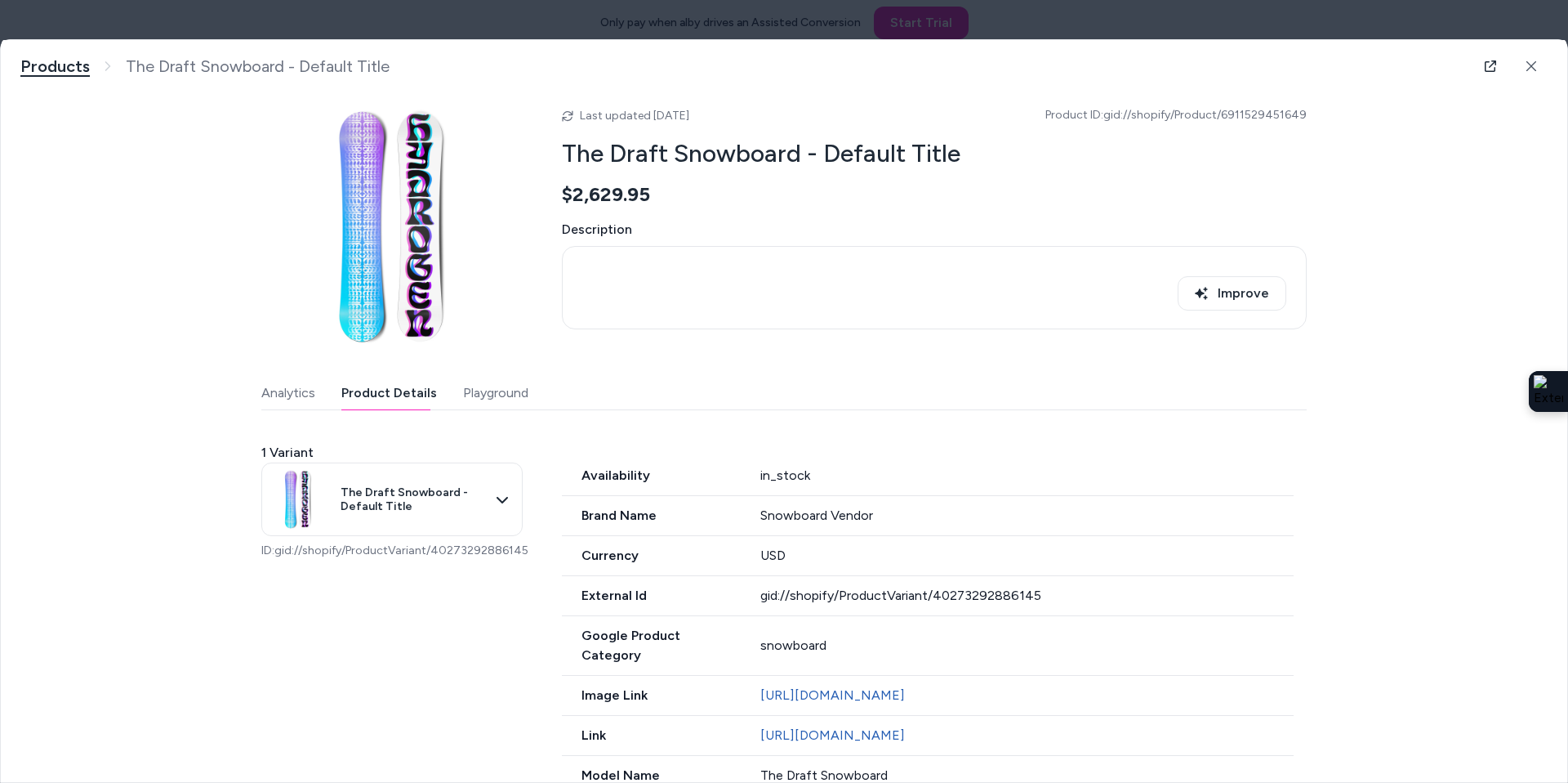
click at [38, 60] on link "Products" at bounding box center [54, 66] width 69 height 20
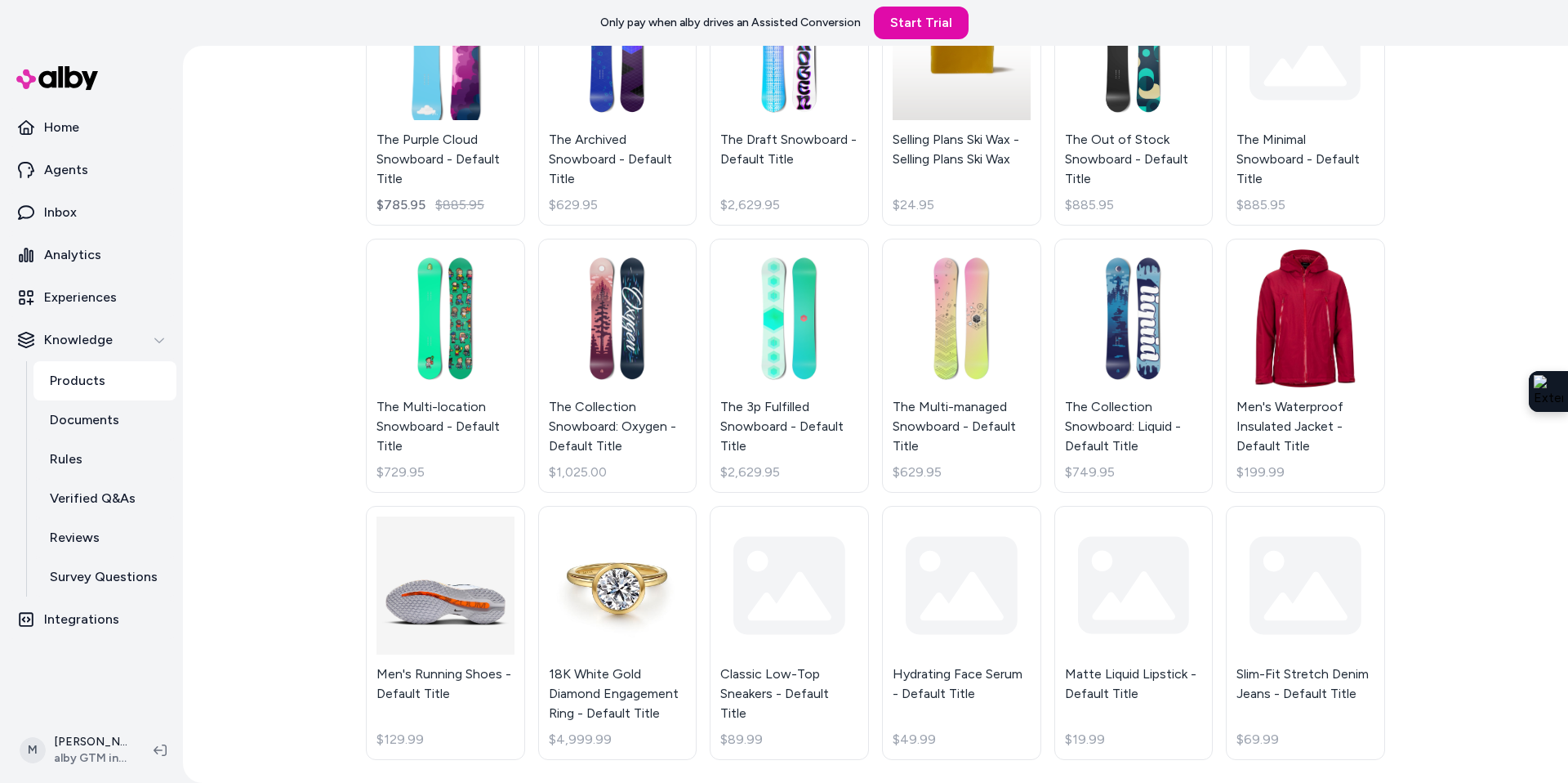
scroll to position [470, 0]
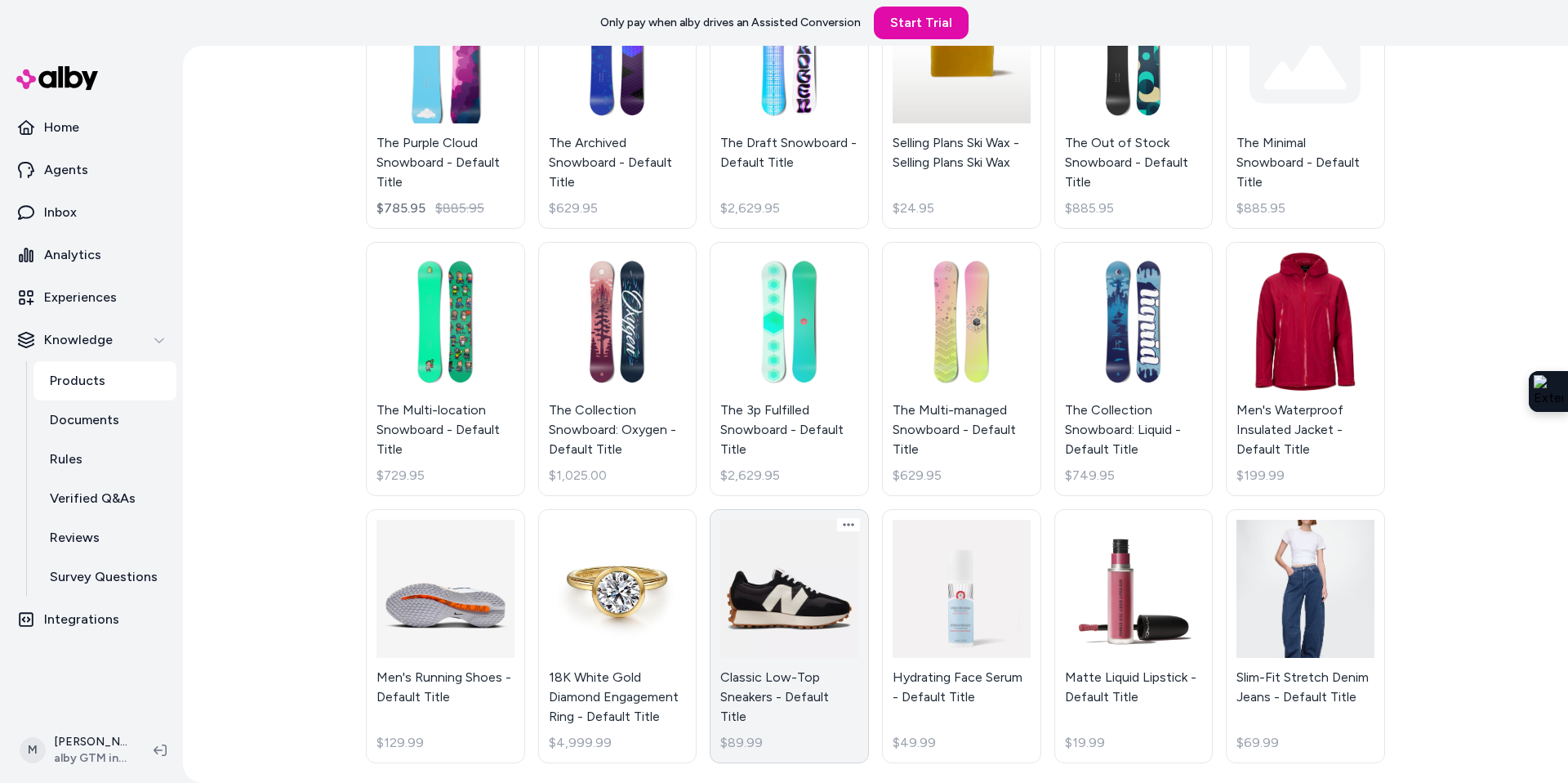
click at [802, 627] on link "Classic Low-Top Sneakers - Default Title $89.99" at bounding box center [789, 635] width 159 height 254
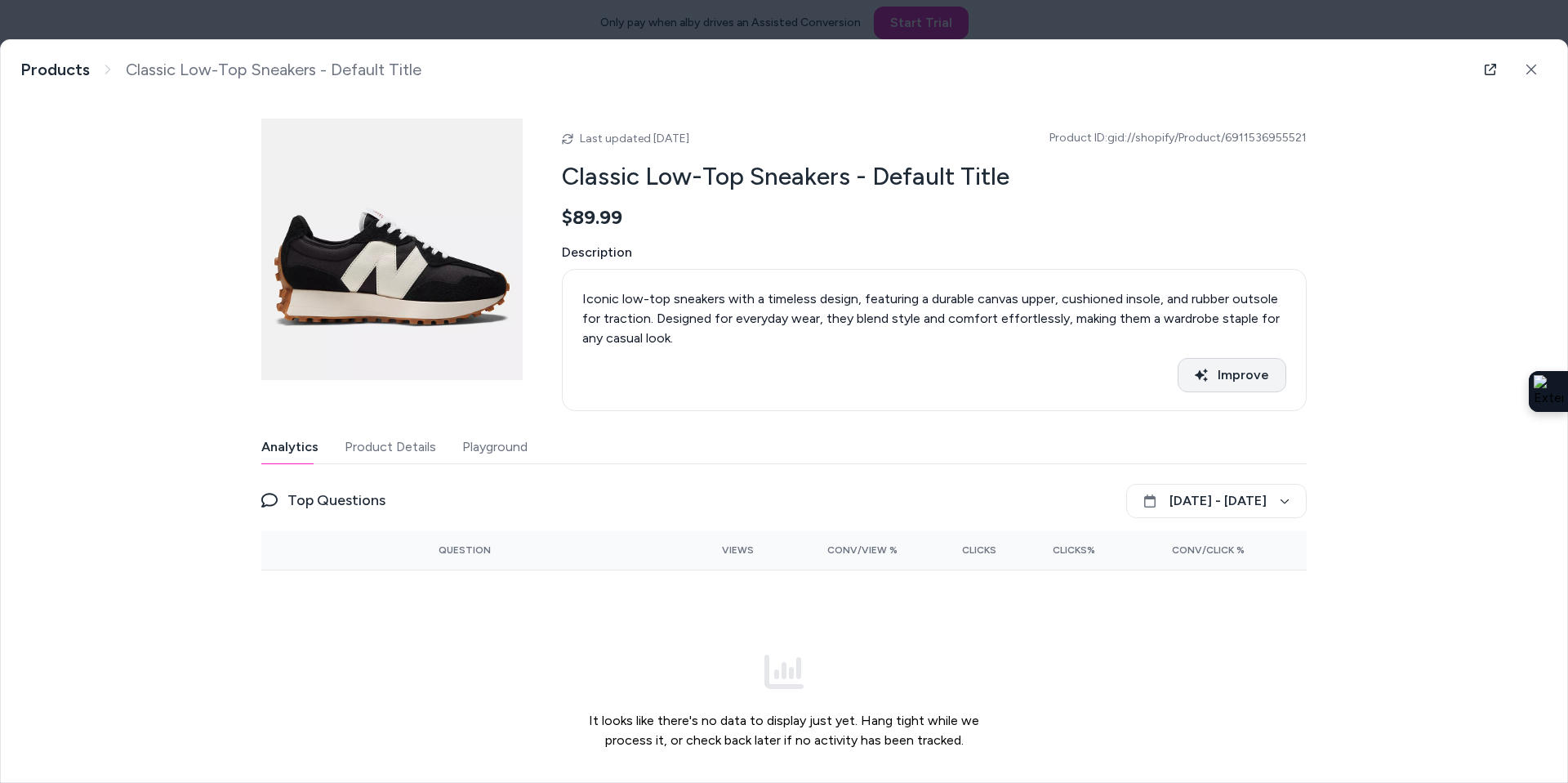
click at [1239, 366] on button "Improve" at bounding box center [1232, 374] width 109 height 34
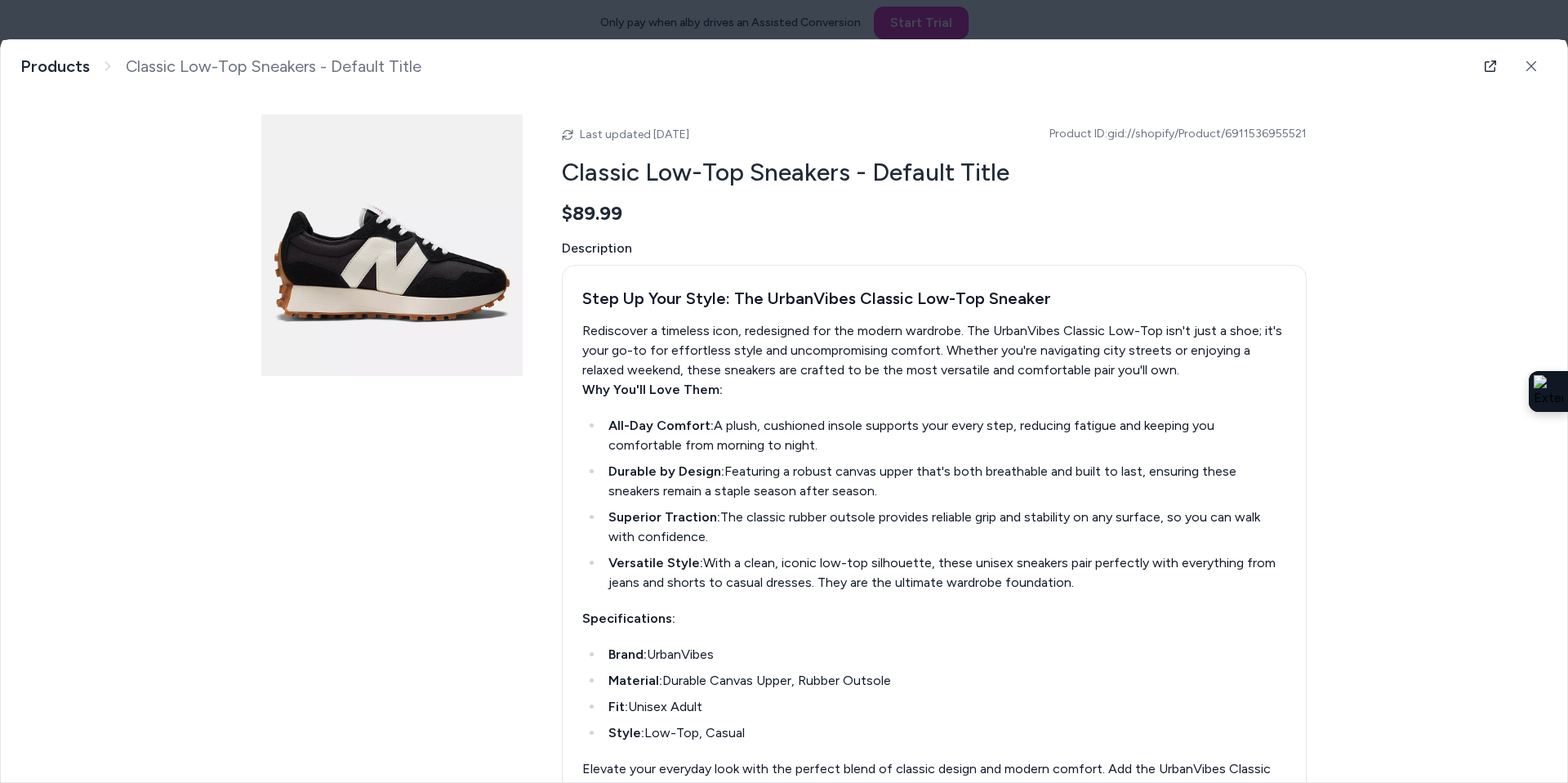
scroll to position [6, 0]
click at [75, 68] on link "Products" at bounding box center [54, 66] width 69 height 20
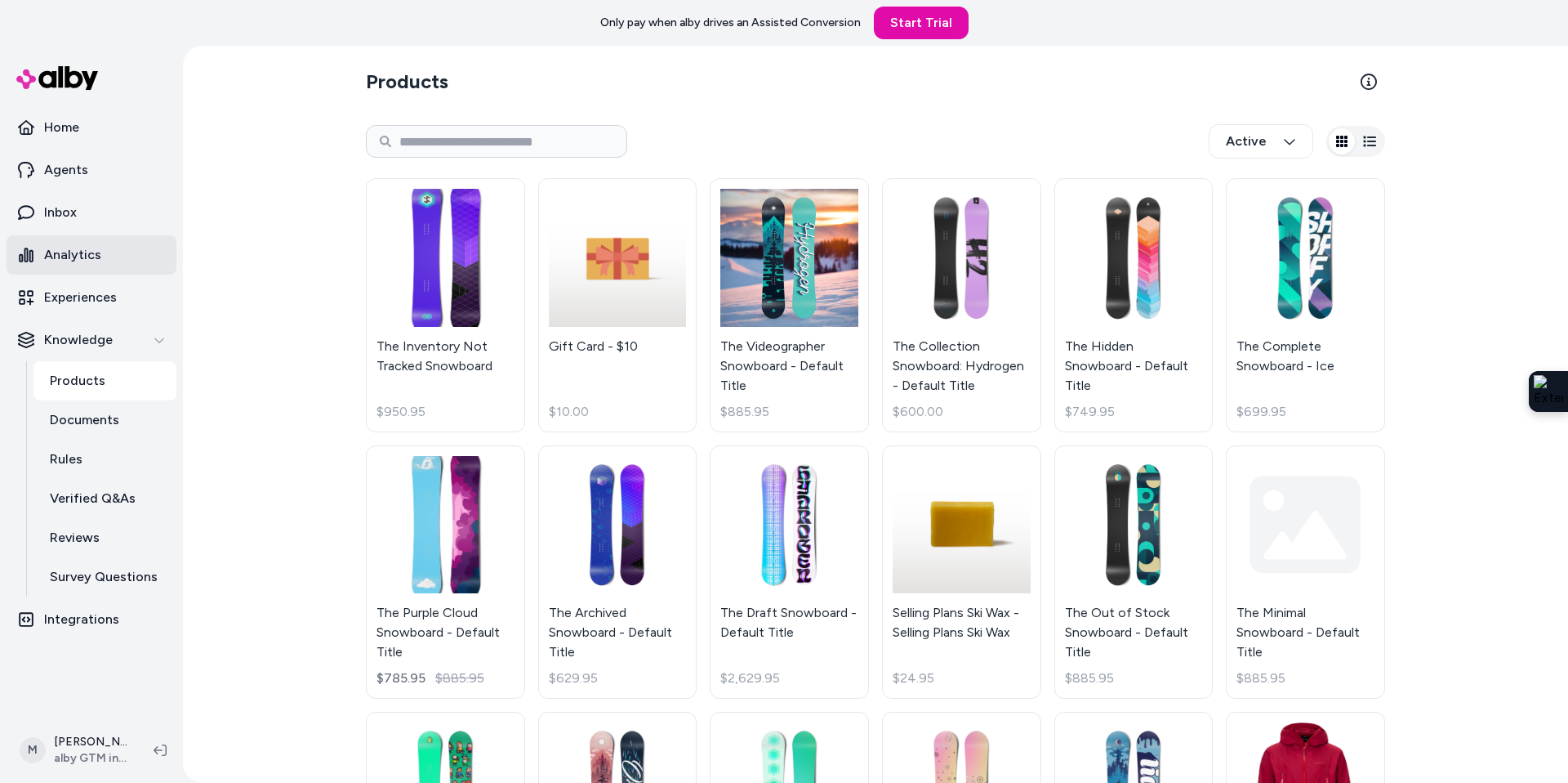
click at [80, 249] on p "Analytics" at bounding box center [72, 255] width 57 height 19
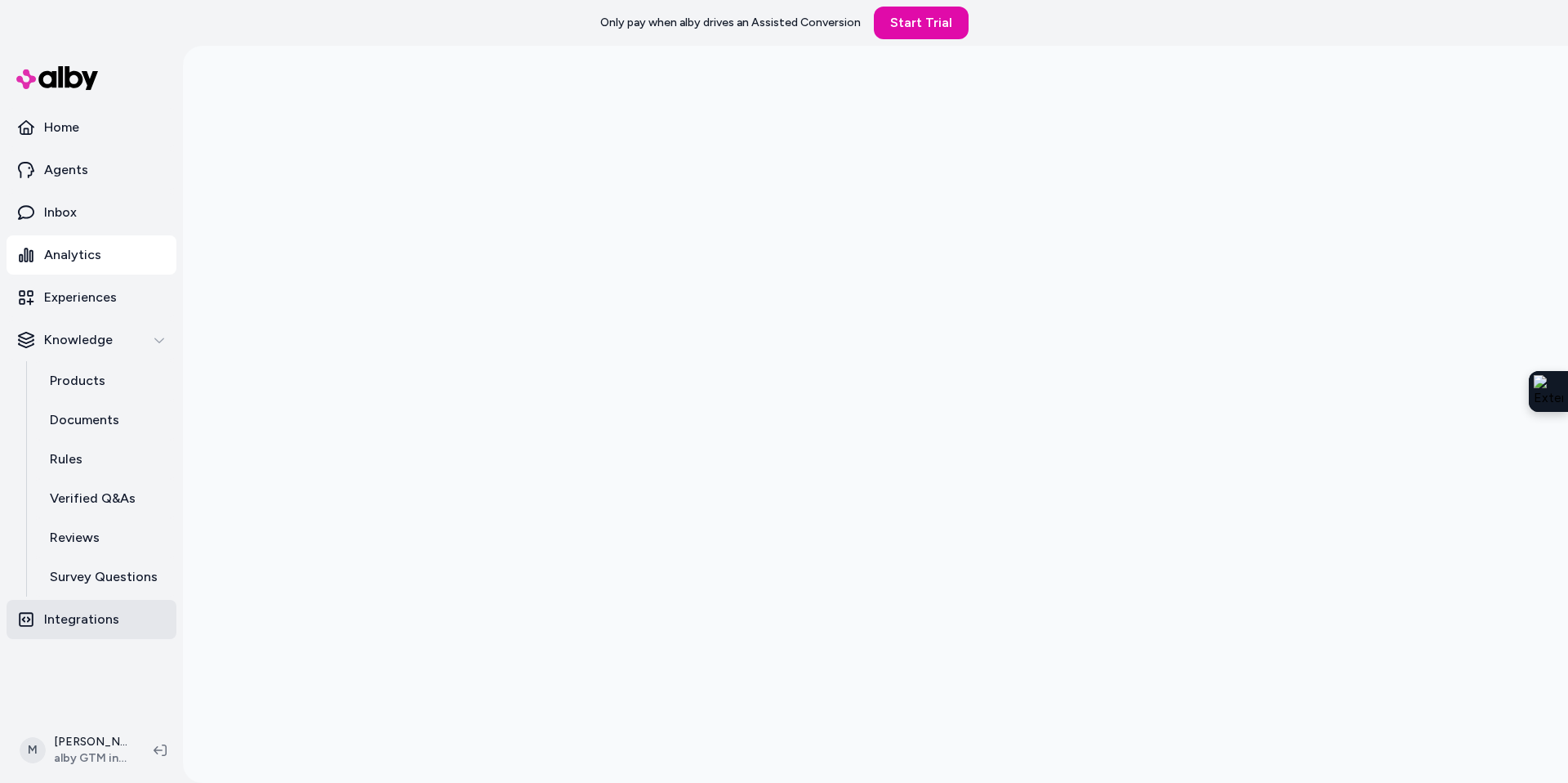
click at [81, 616] on p "Integrations" at bounding box center [82, 619] width 76 height 19
